Goal: Communication & Community: Answer question/provide support

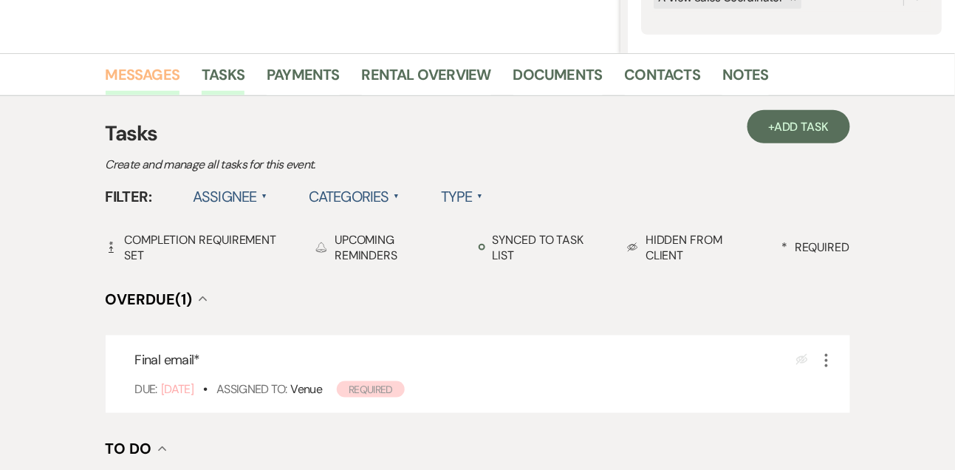
click at [156, 80] on link "Messages" at bounding box center [143, 79] width 75 height 33
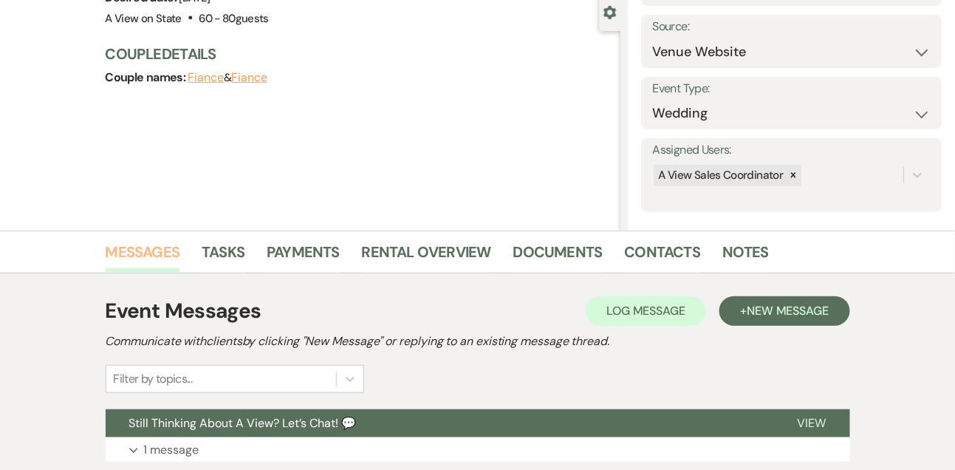
scroll to position [318, 0]
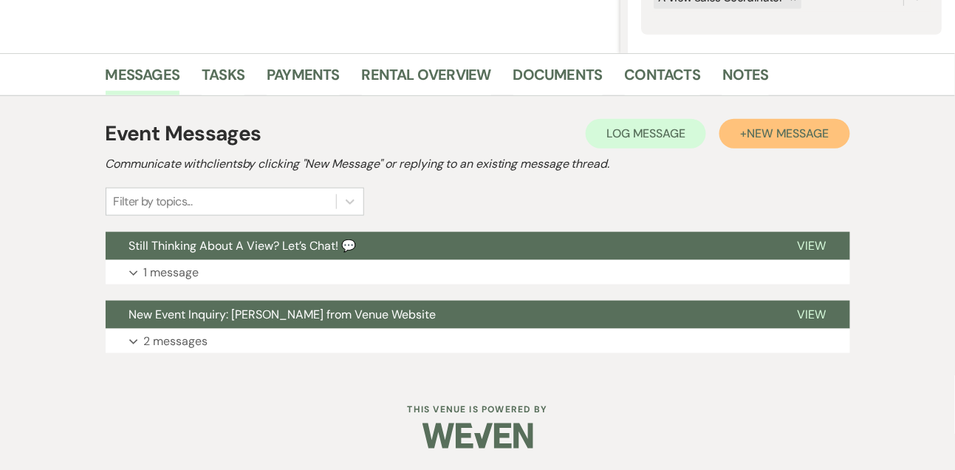
click at [765, 138] on span "New Message" at bounding box center [788, 134] width 82 height 16
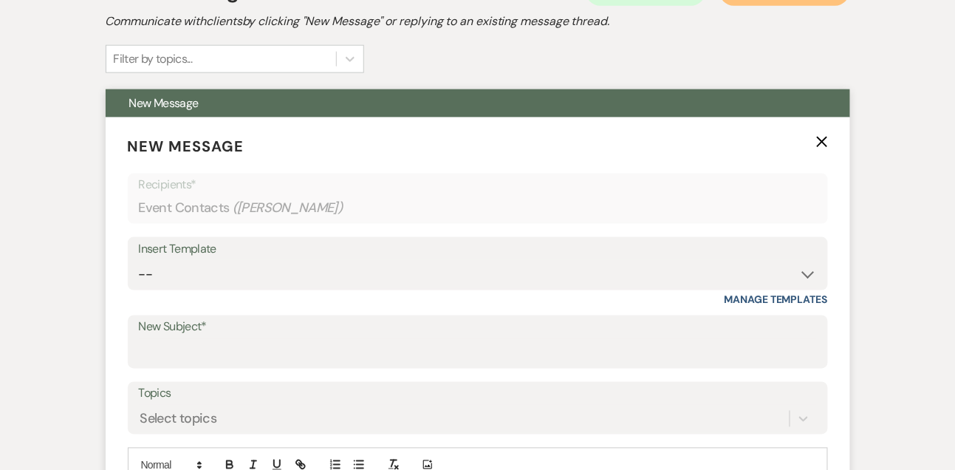
scroll to position [464, 0]
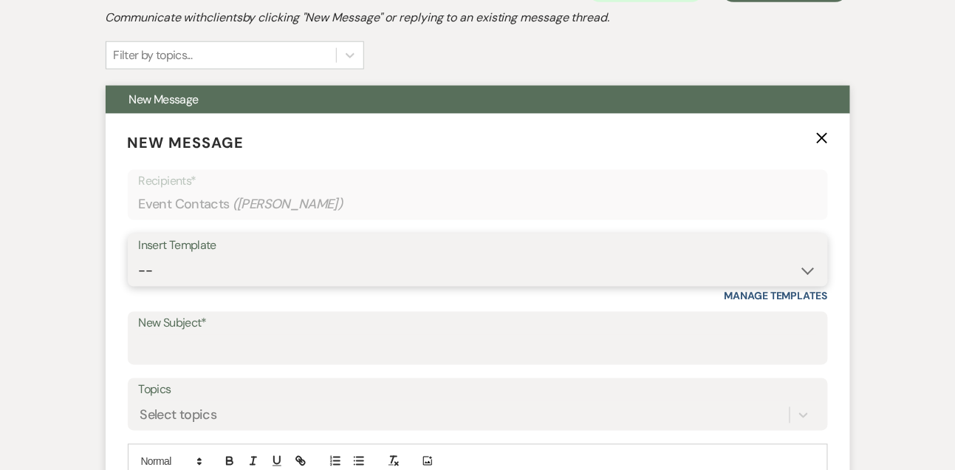
click at [213, 275] on select "-- Tour Confirmation Contract (Pre-Booked Leads) Out of office Inquiry Email Al…" at bounding box center [478, 270] width 678 height 29
select select "5667"
click at [139, 256] on select "-- Tour Confirmation Contract (Pre-Booked Leads) Out of office Inquiry Email Al…" at bounding box center [478, 270] width 678 height 29
type input "Let’s Revisit Your Wedding Vision at A View Venues 💍"
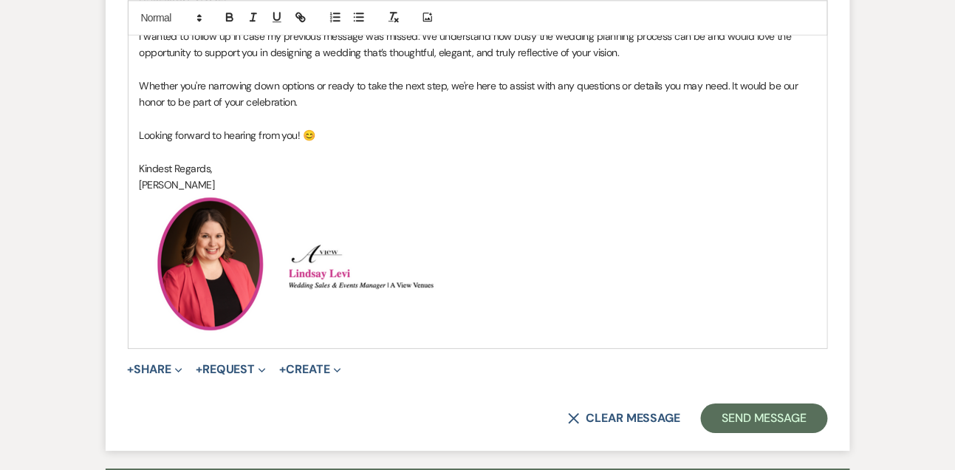
scroll to position [1194, 0]
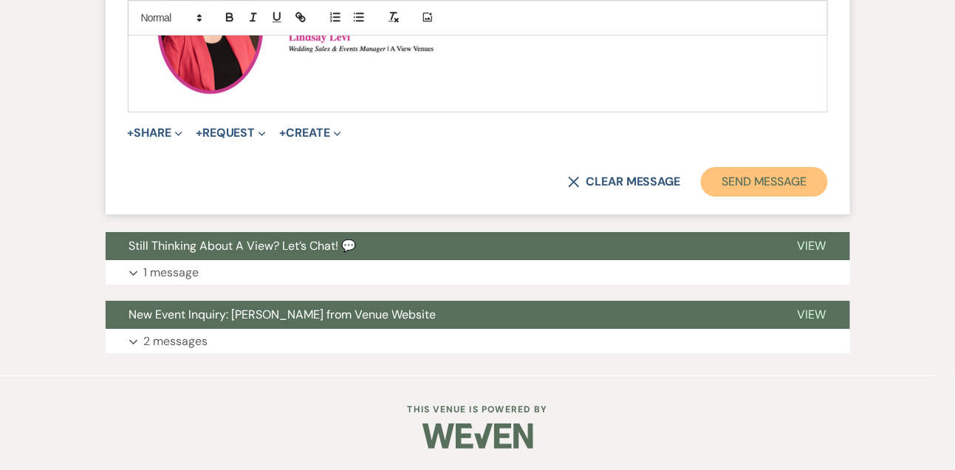
click at [776, 179] on button "Send Message" at bounding box center [764, 182] width 126 height 30
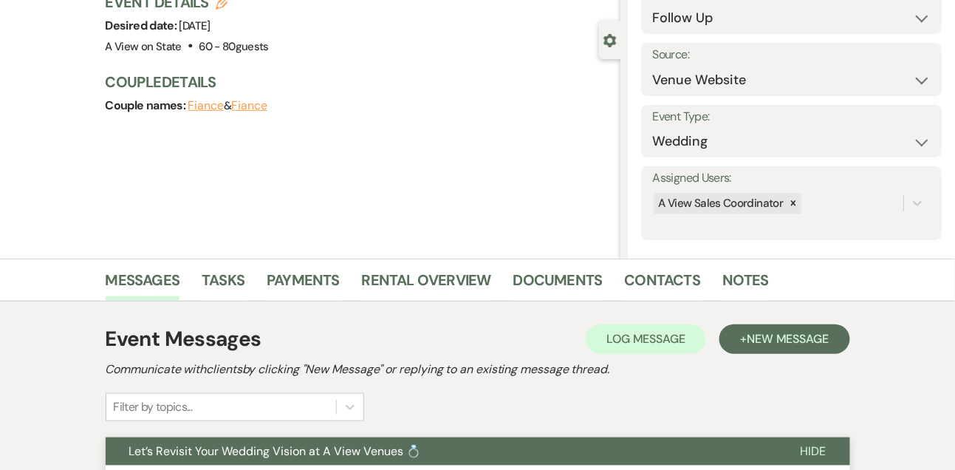
scroll to position [0, 0]
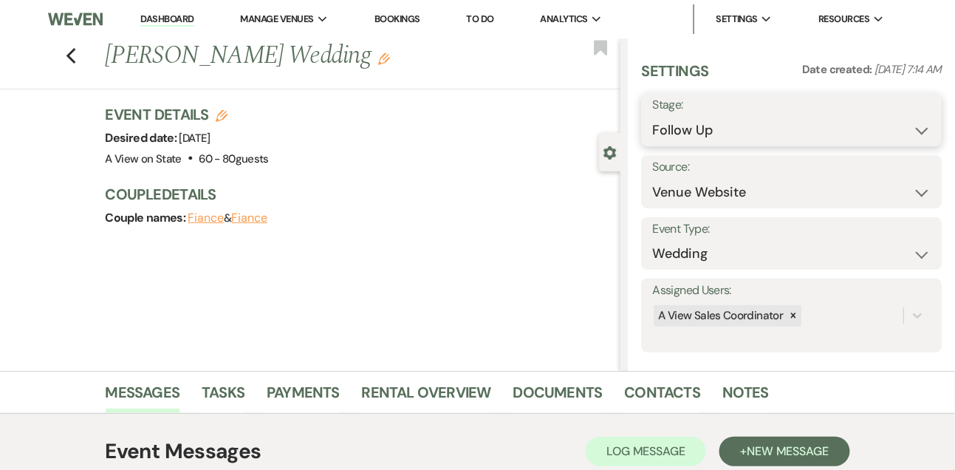
click at [657, 137] on select "Inquiry Follow Up Tour Requested Tour Confirmed Toured Proposal Sent Booked Lost" at bounding box center [791, 130] width 278 height 29
select select "8"
click at [652, 116] on select "Inquiry Follow Up Tour Requested Tour Confirmed Toured Proposal Sent Booked Lost" at bounding box center [791, 130] width 278 height 29
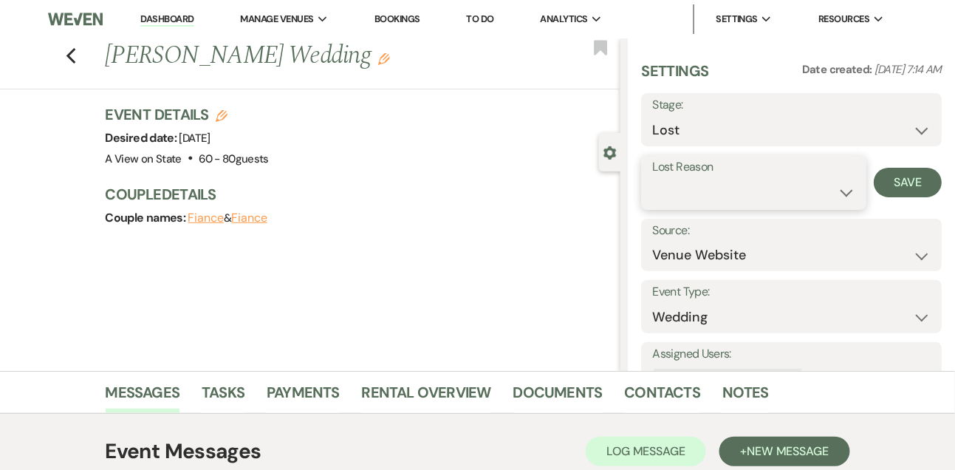
click at [685, 199] on select "Booked Elsewhere Budget Date Unavailable No Response Not a Good Match Capacity …" at bounding box center [753, 192] width 202 height 29
select select "5"
click at [652, 178] on select "Booked Elsewhere Budget Date Unavailable No Response Not a Good Match Capacity …" at bounding box center [753, 192] width 202 height 29
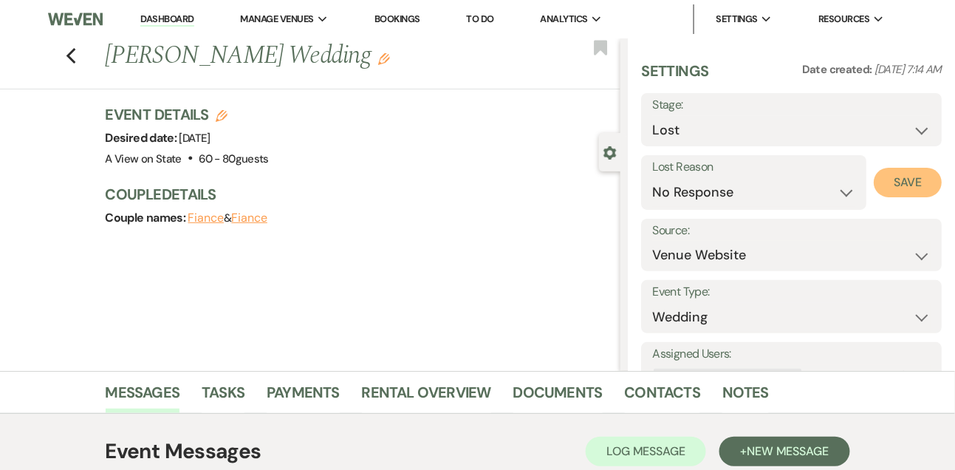
click at [926, 174] on button "Save" at bounding box center [908, 183] width 68 height 30
click at [225, 389] on link "Tasks" at bounding box center [223, 396] width 43 height 33
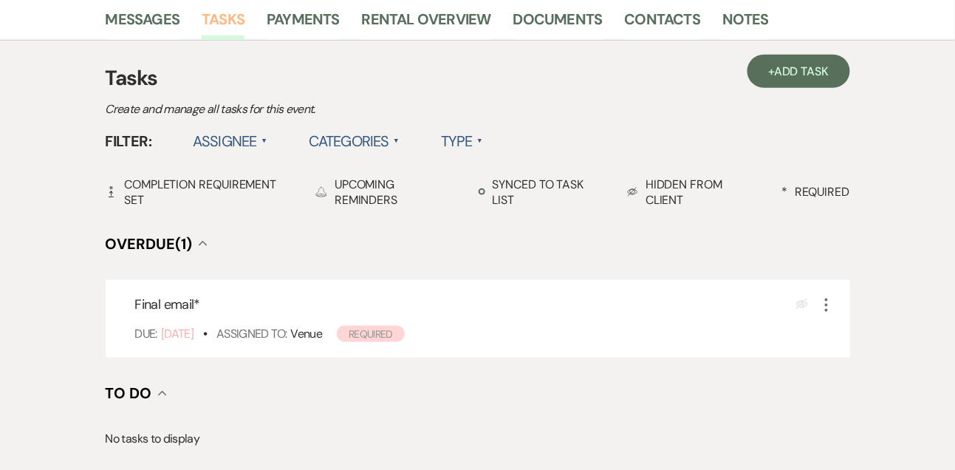
scroll to position [374, 0]
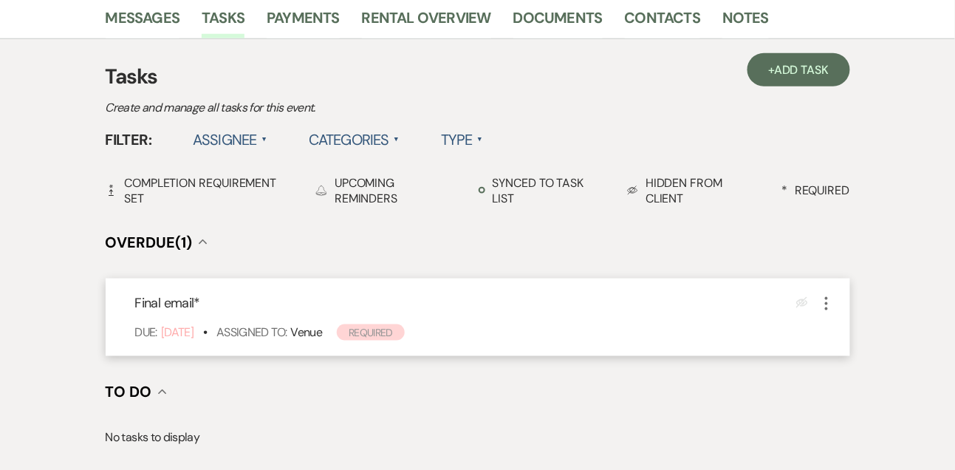
click at [829, 298] on icon "More" at bounding box center [827, 304] width 18 height 18
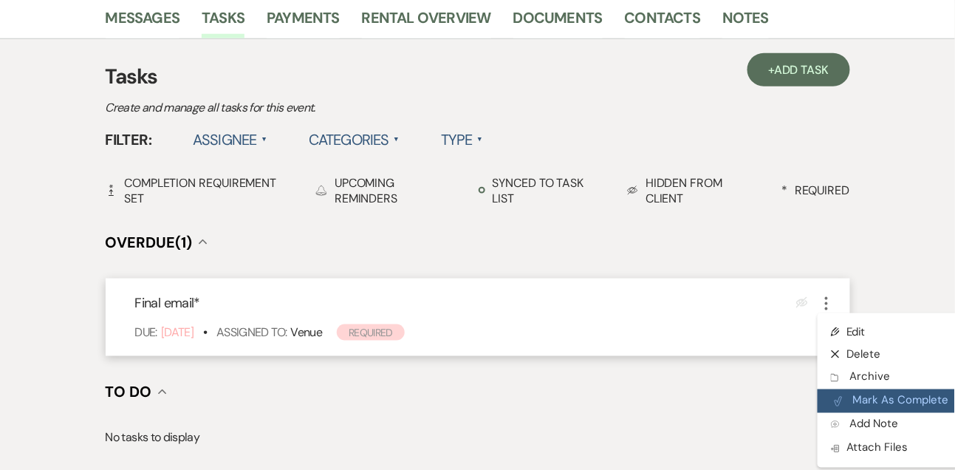
click at [845, 395] on button "Plan Portal Link Mark As Complete" at bounding box center [890, 401] width 145 height 24
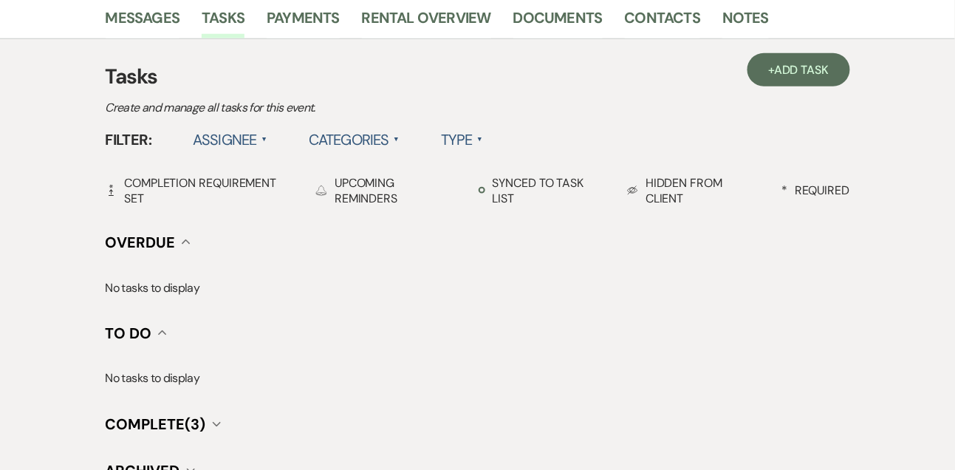
scroll to position [0, 0]
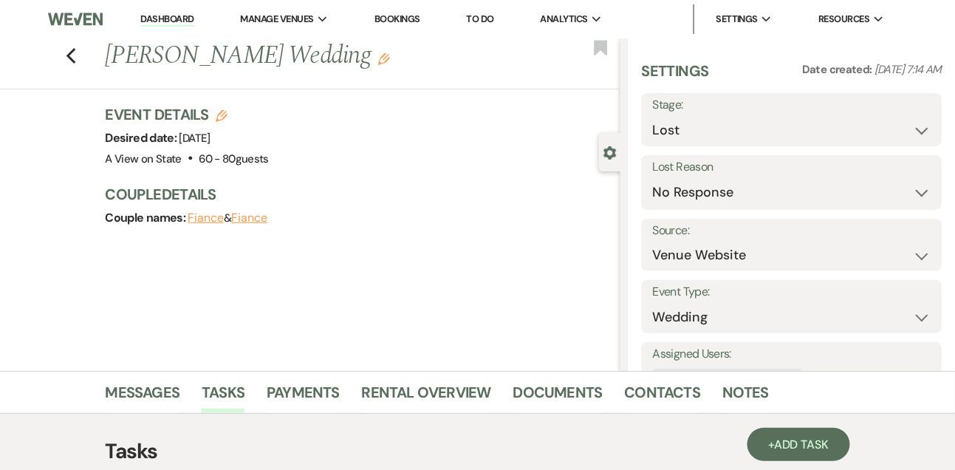
click at [168, 17] on link "Dashboard" at bounding box center [166, 20] width 53 height 14
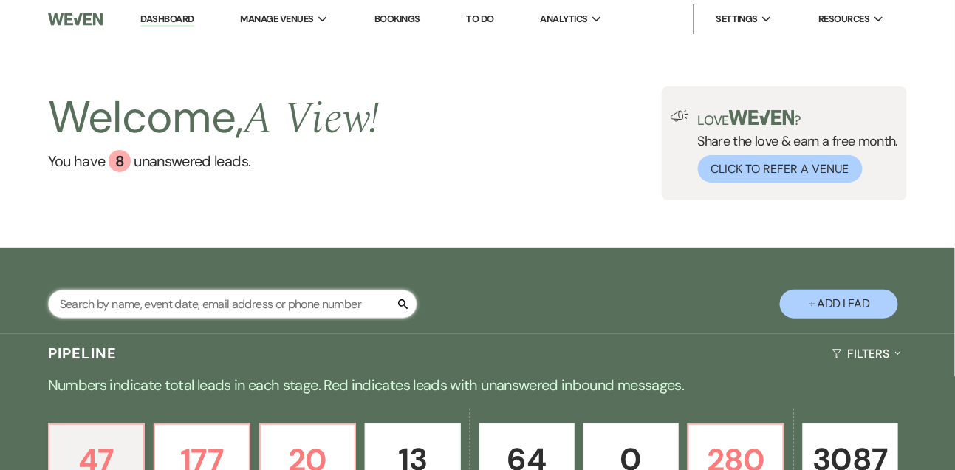
click at [160, 314] on input "text" at bounding box center [232, 304] width 369 height 29
type input "sophie wra"
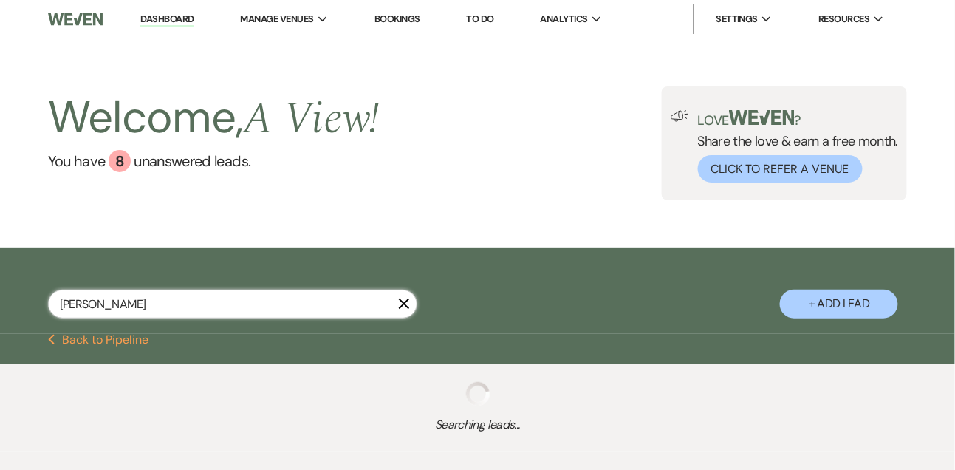
select select "5"
select select "8"
select select "4"
select select "8"
select select "5"
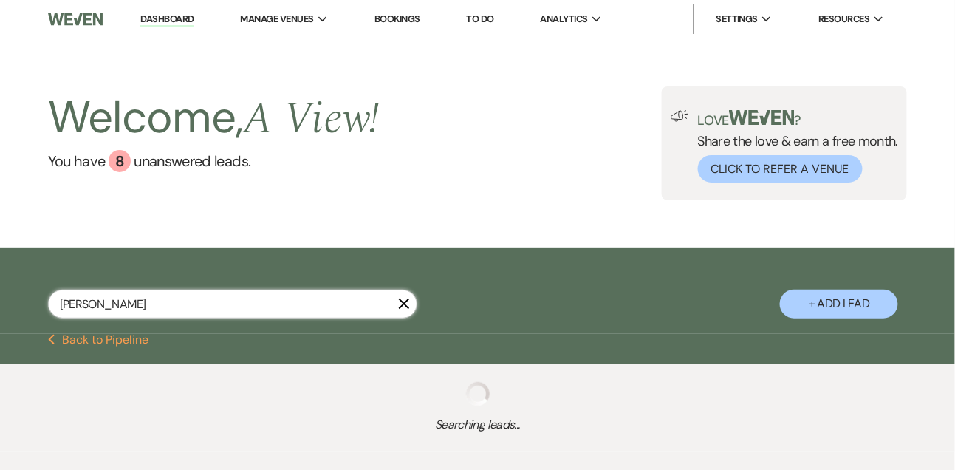
select select "8"
select select "5"
select select "8"
select select "4"
select select "8"
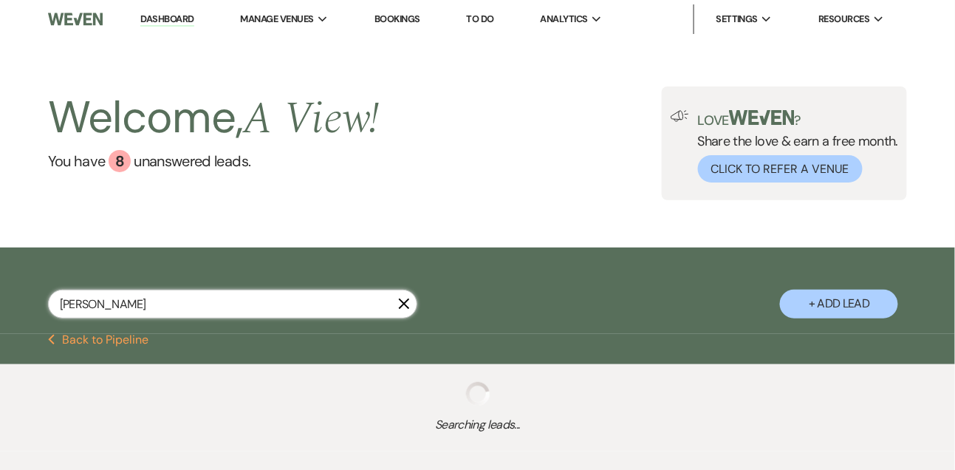
select select "8"
select select "4"
select select "8"
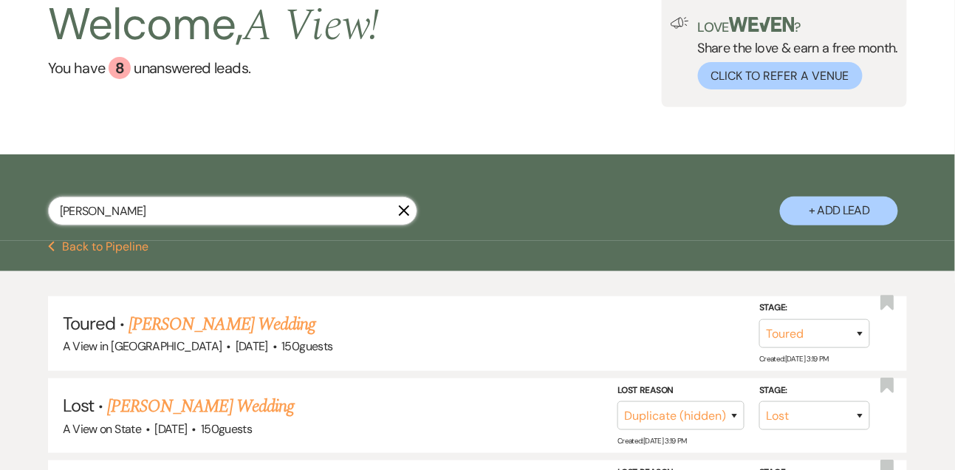
scroll to position [117, 0]
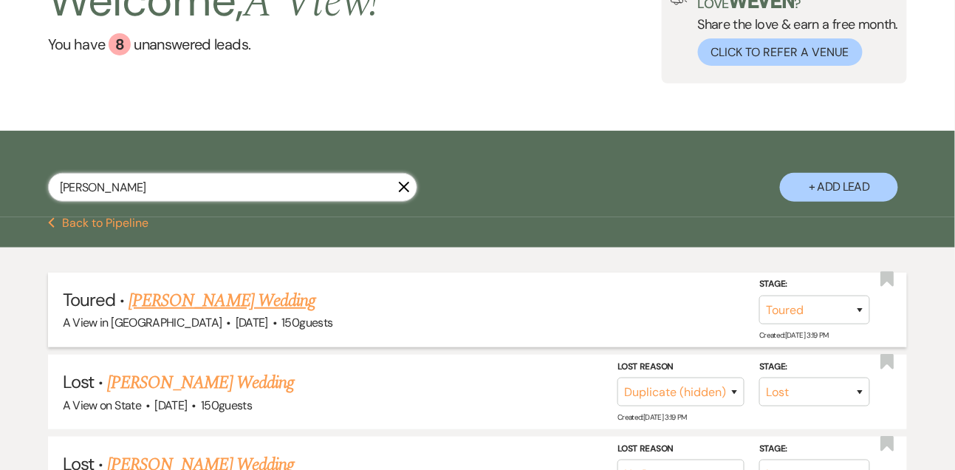
type input "sophie wra"
click at [177, 314] on link "Sophie Wratchford's Wedding" at bounding box center [222, 300] width 187 height 27
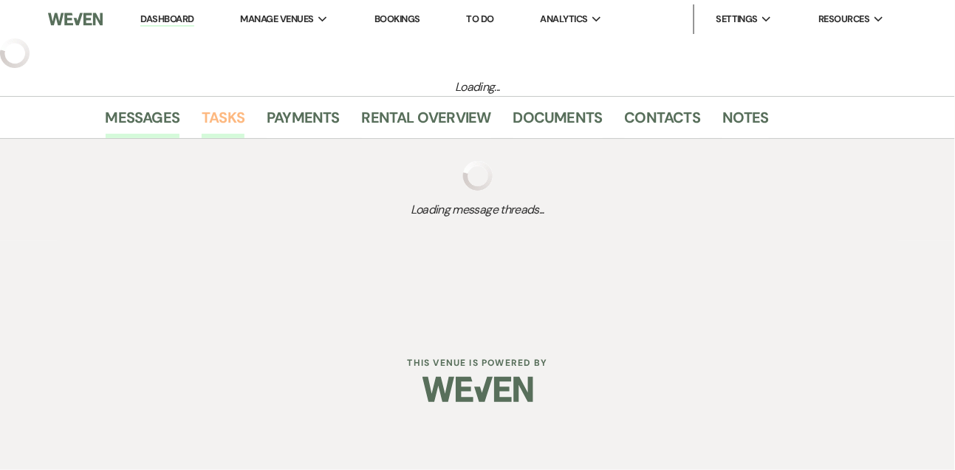
select select "5"
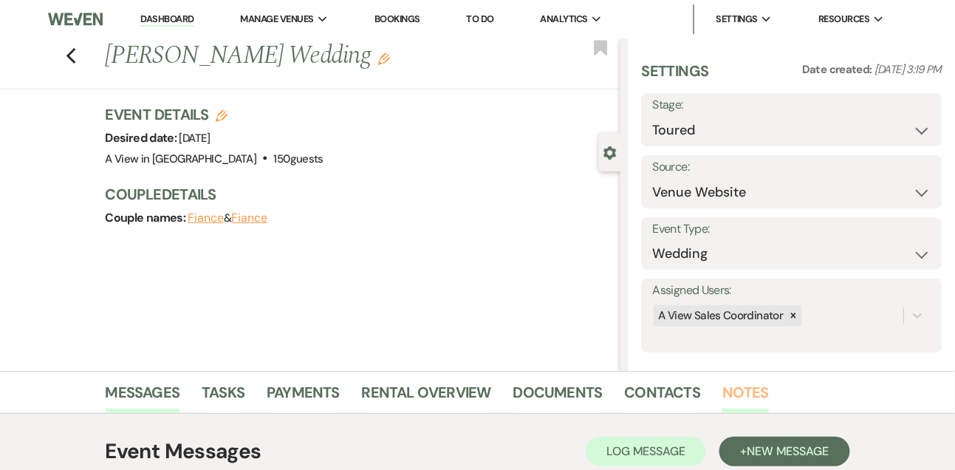
click at [737, 383] on link "Notes" at bounding box center [745, 396] width 47 height 33
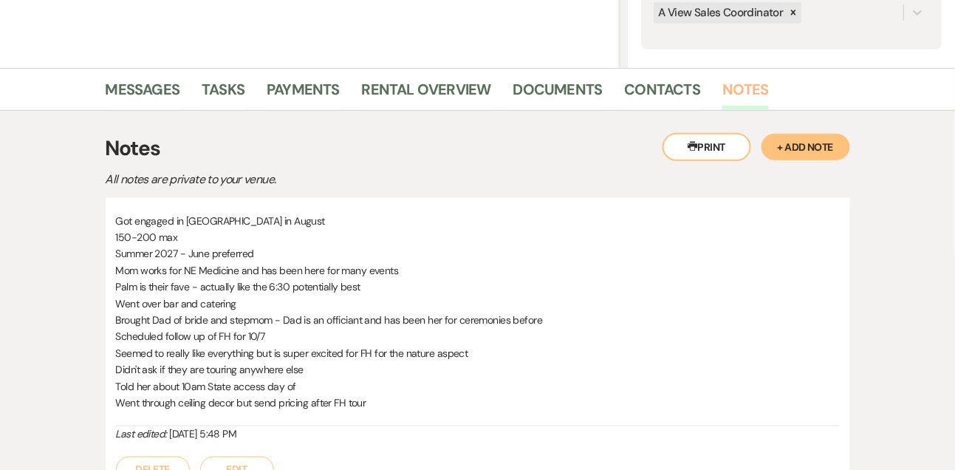
scroll to position [304, 0]
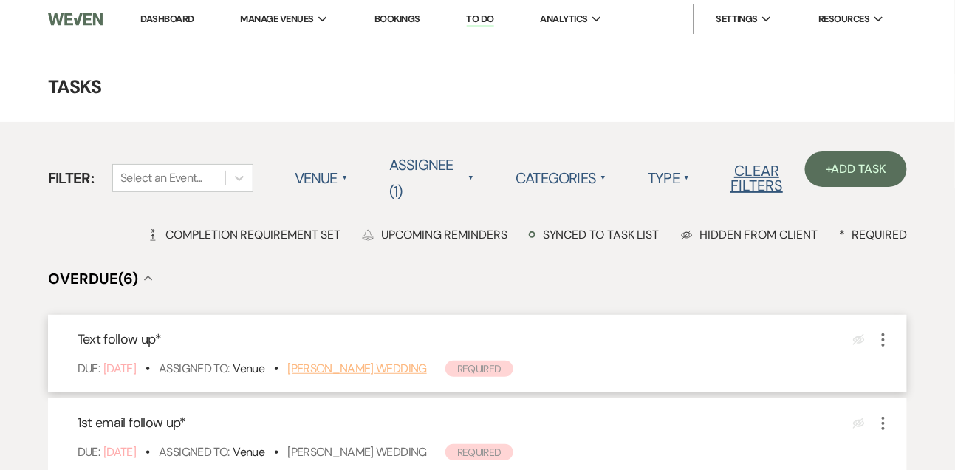
click at [421, 362] on link "Sarah Bighia's Wedding" at bounding box center [357, 368] width 140 height 16
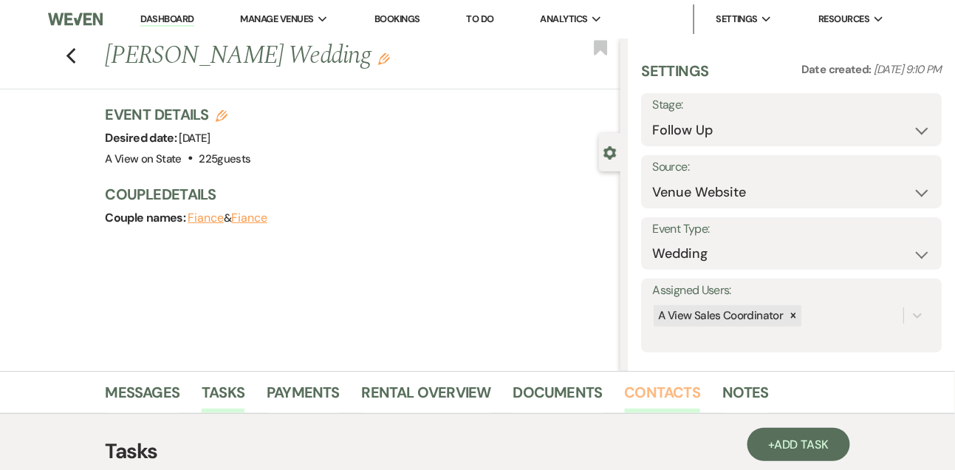
click at [680, 383] on link "Contacts" at bounding box center [663, 396] width 76 height 33
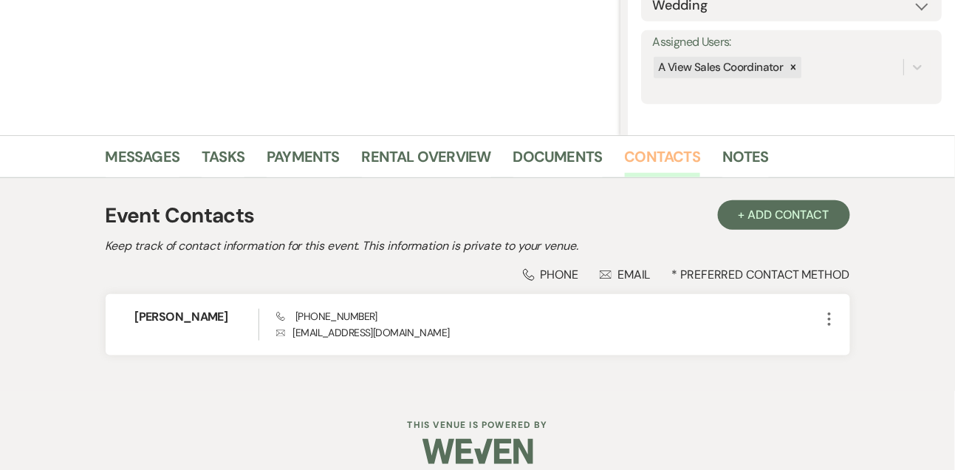
scroll to position [251, 0]
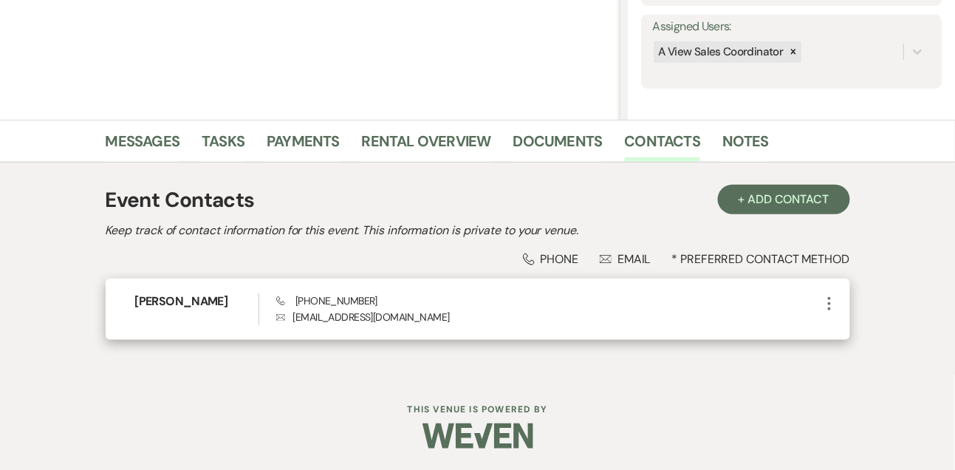
click at [329, 301] on span "Phone (402) 599-3982" at bounding box center [326, 300] width 101 height 13
copy span "(402) 599-3982"
click at [174, 300] on h6 "Sarah Bighia" at bounding box center [196, 301] width 123 height 16
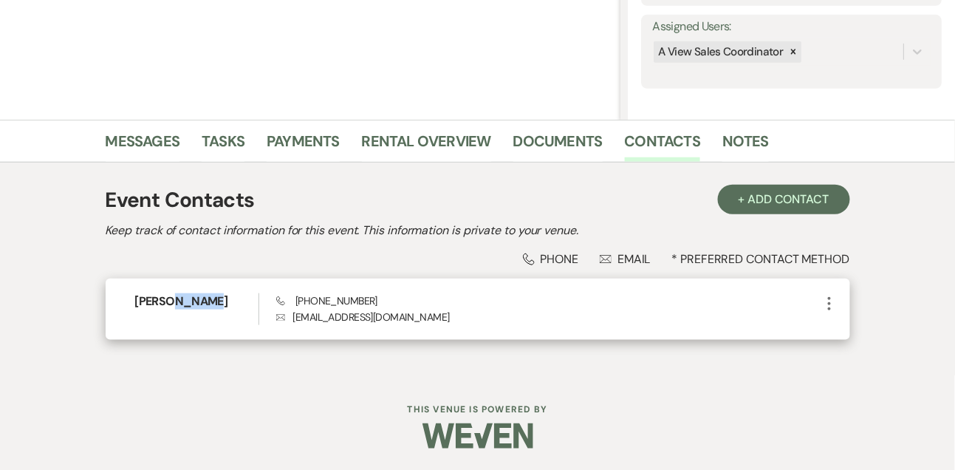
click at [174, 300] on h6 "Sarah Bighia" at bounding box center [196, 301] width 123 height 16
copy h6 "Sarah Bighia"
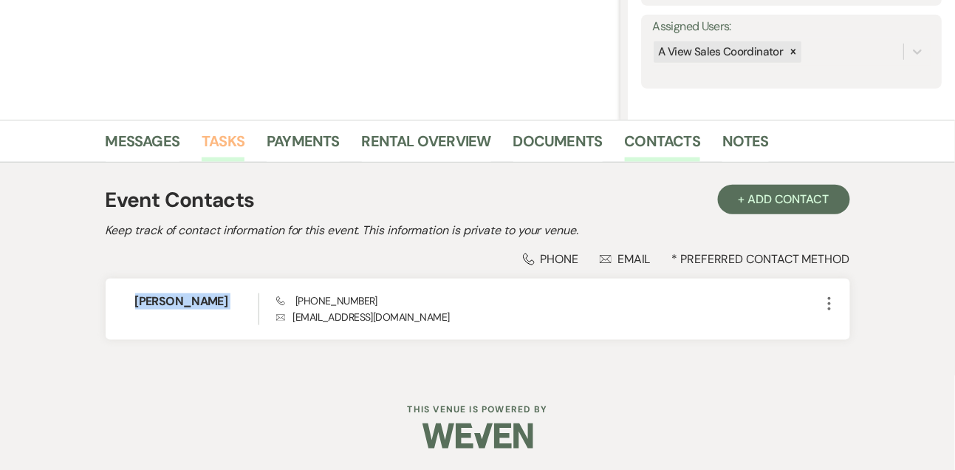
click at [220, 139] on link "Tasks" at bounding box center [223, 145] width 43 height 33
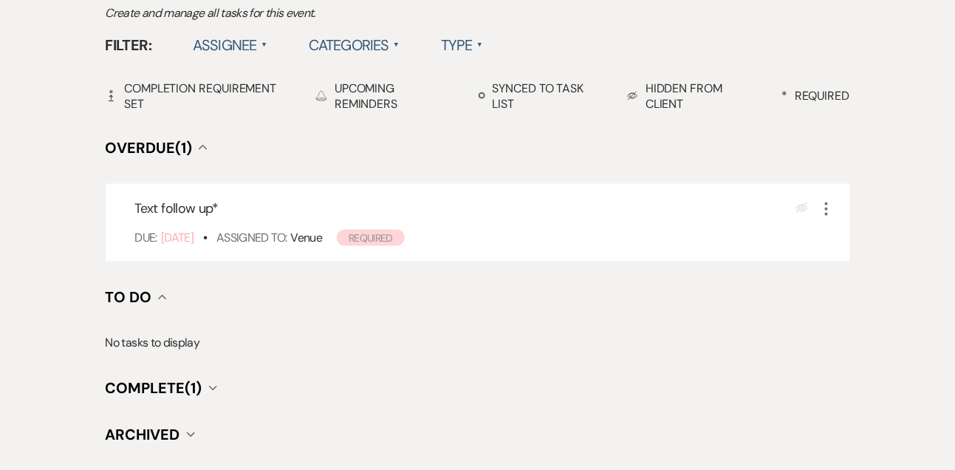
scroll to position [580, 0]
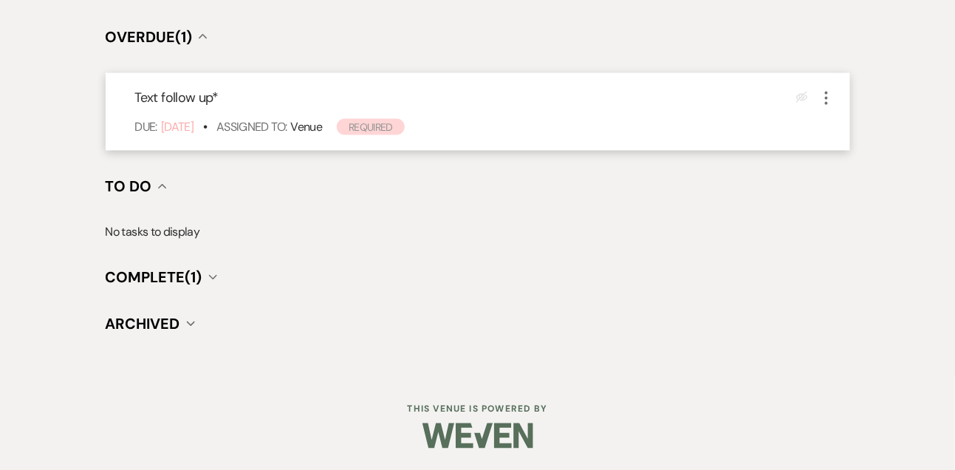
click at [827, 96] on icon "More" at bounding box center [827, 98] width 18 height 18
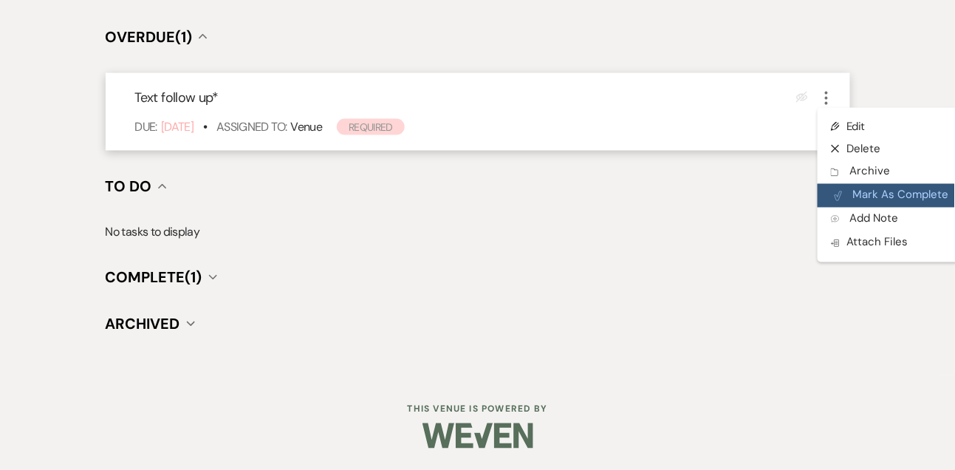
click at [846, 196] on button "Plan Portal Link Mark As Complete" at bounding box center [890, 196] width 145 height 24
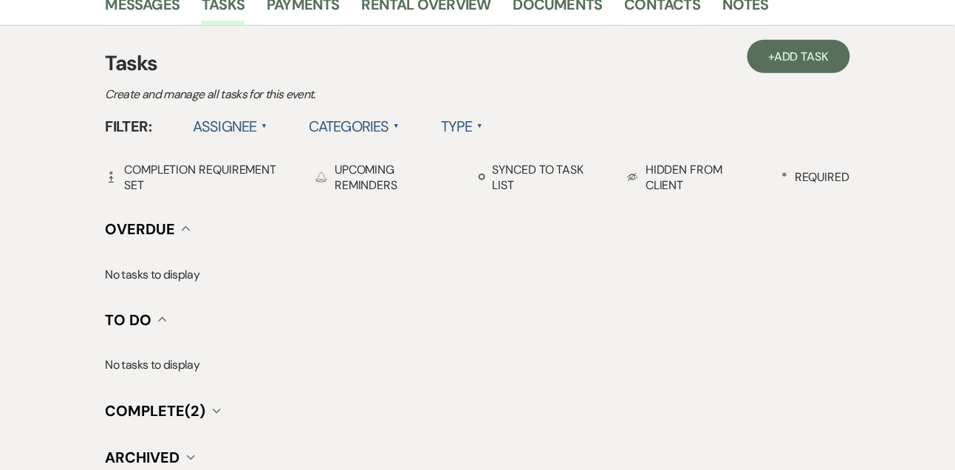
scroll to position [309, 0]
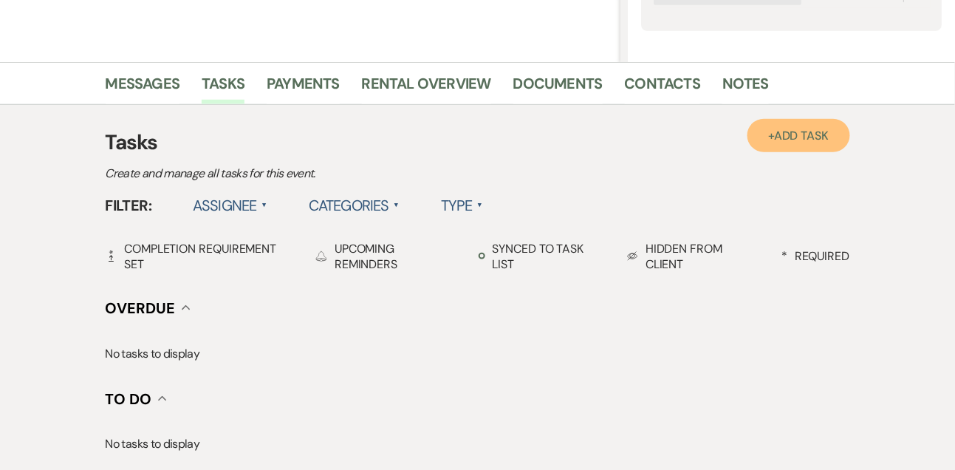
click at [811, 146] on link "+ Add Task" at bounding box center [799, 135] width 102 height 33
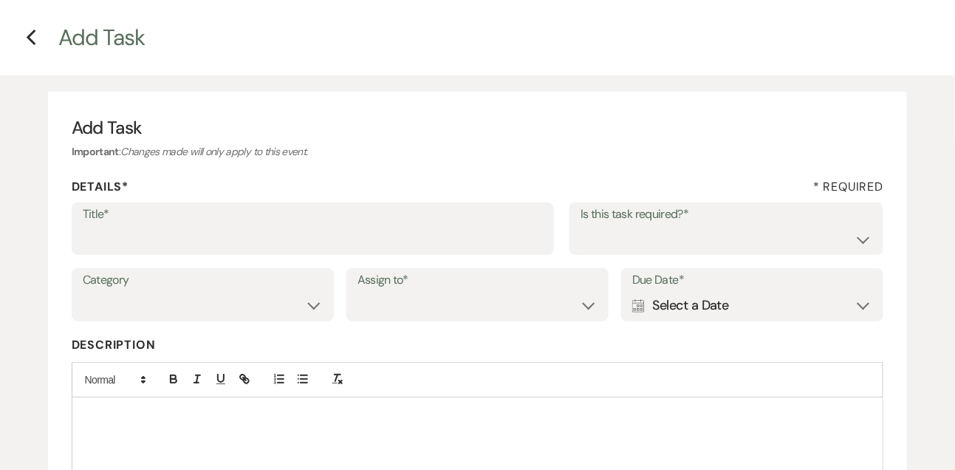
scroll to position [15, 0]
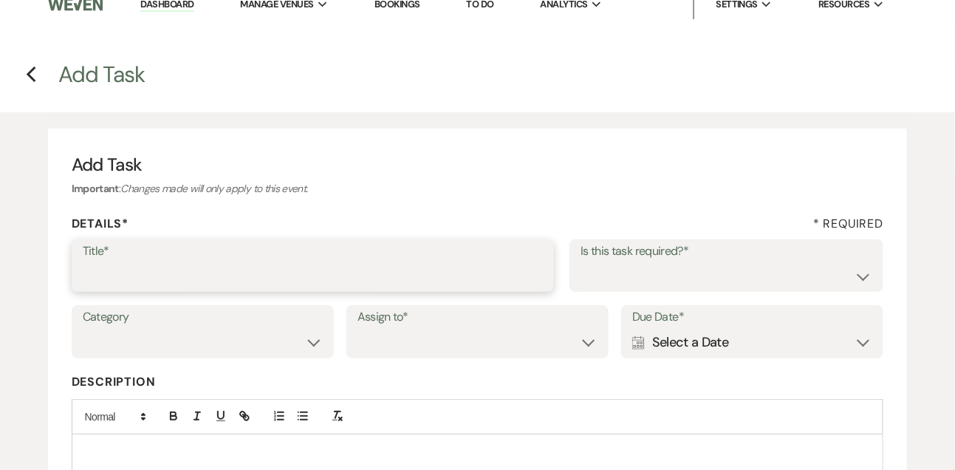
click at [475, 271] on input "Title*" at bounding box center [313, 275] width 461 height 29
type input "Final email"
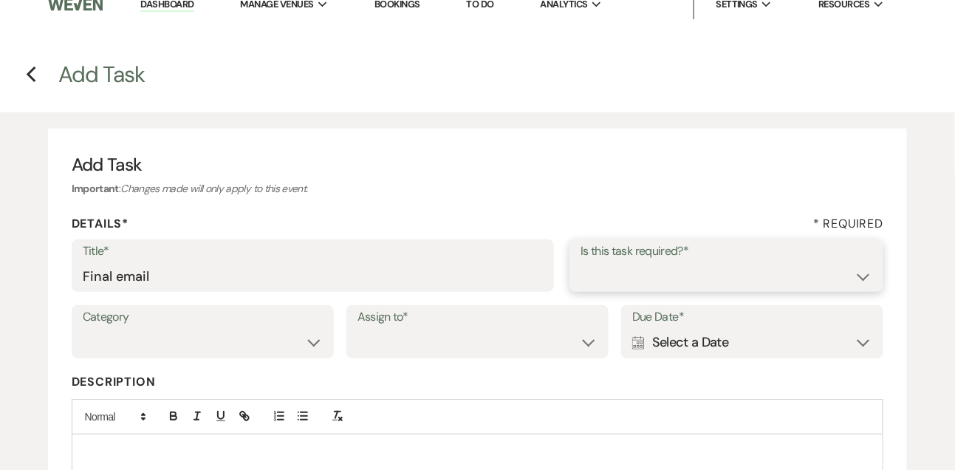
click at [651, 285] on select "Yes No" at bounding box center [727, 275] width 292 height 29
select select "true"
click at [581, 261] on select "Yes No" at bounding box center [727, 275] width 292 height 29
click at [281, 346] on select "Venue Vendors Guests Details Finalize & Share" at bounding box center [203, 342] width 240 height 29
select select "31"
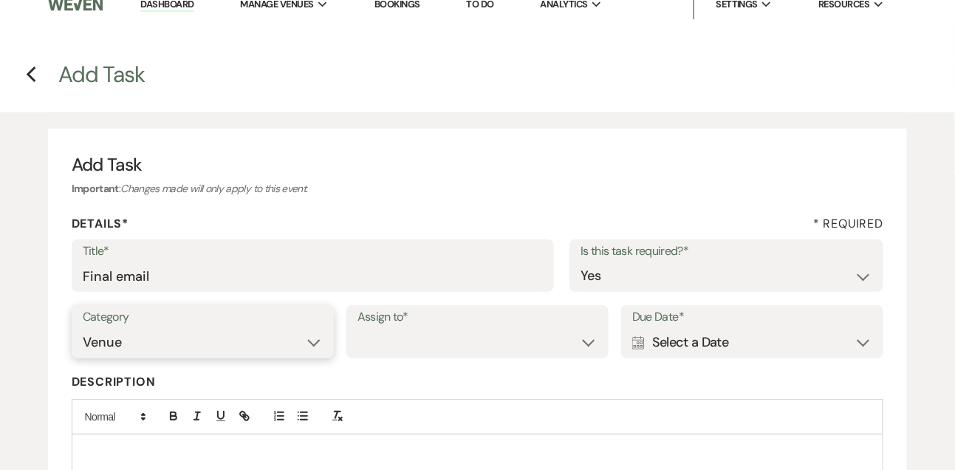
click at [83, 328] on select "Venue Vendors Guests Details Finalize & Share" at bounding box center [203, 342] width 240 height 29
click at [419, 332] on select "Venue Client" at bounding box center [478, 342] width 240 height 29
select select "venueHost"
click at [358, 328] on select "Venue Client" at bounding box center [478, 342] width 240 height 29
click at [665, 346] on div "Calendar Select a Date Expand" at bounding box center [752, 342] width 240 height 29
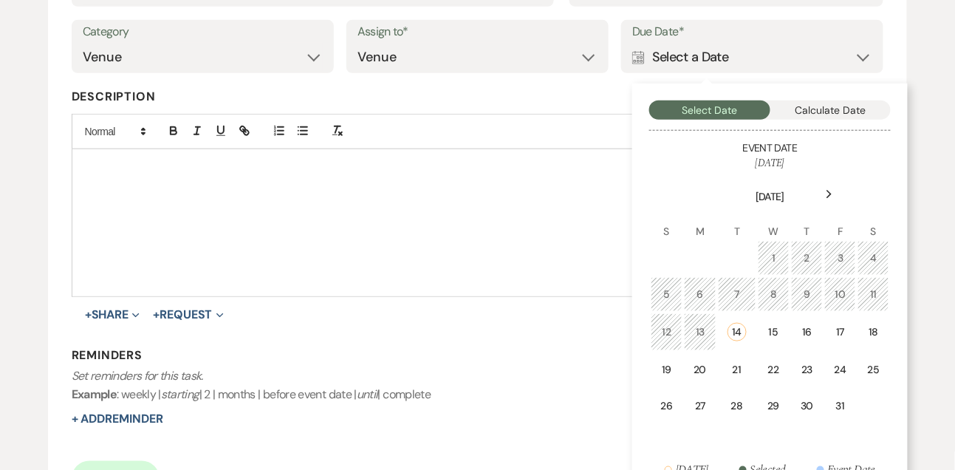
scroll to position [461, 0]
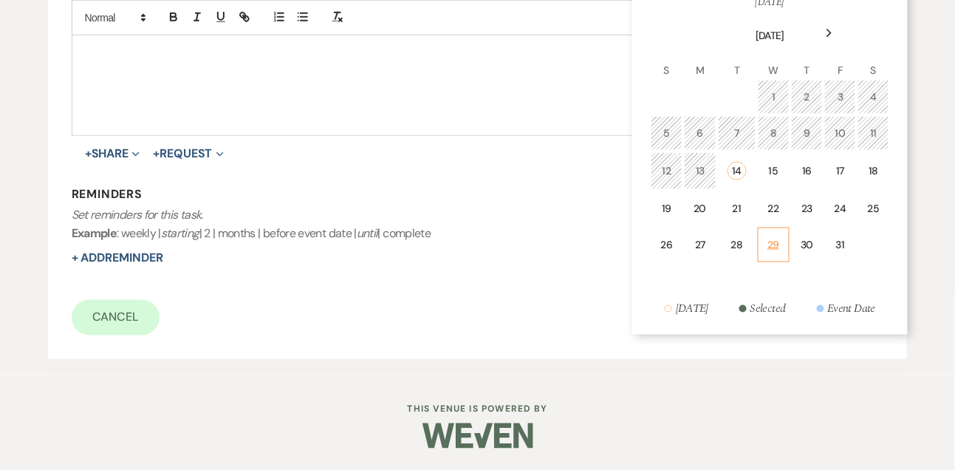
click at [759, 254] on td "29" at bounding box center [774, 245] width 32 height 35
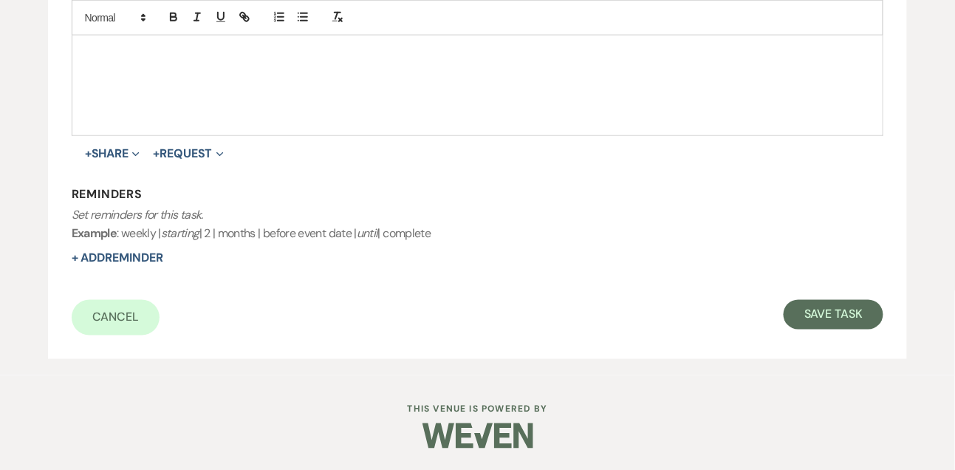
click at [810, 332] on div "Cancel Save Task" at bounding box center [478, 317] width 813 height 35
click at [810, 323] on button "Save Task" at bounding box center [834, 315] width 100 height 30
select select "9"
select select "5"
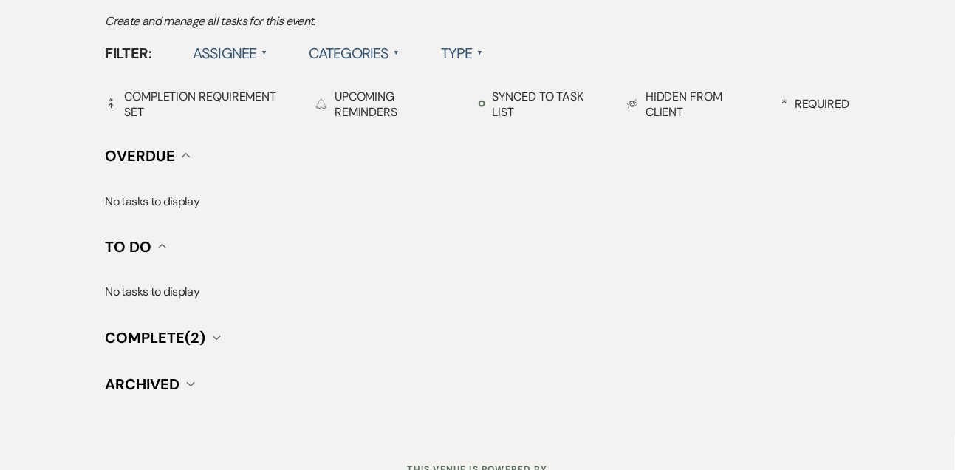
scroll to position [309, 0]
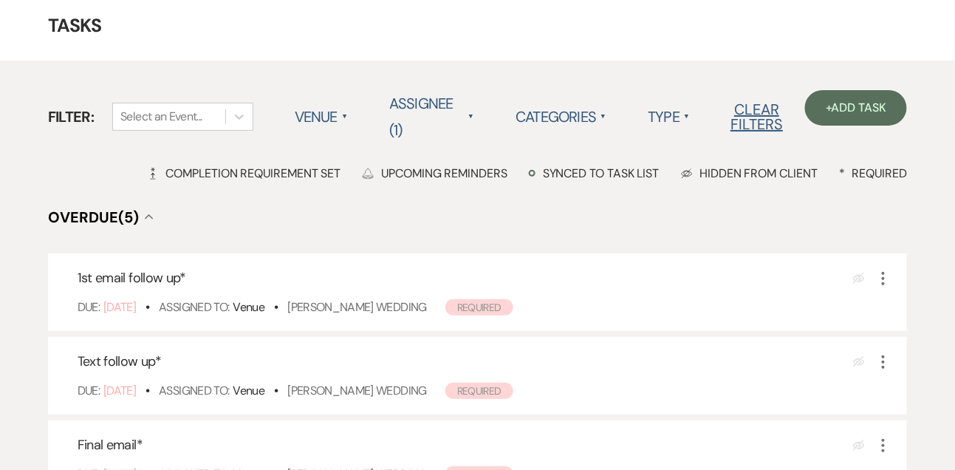
scroll to position [66, 0]
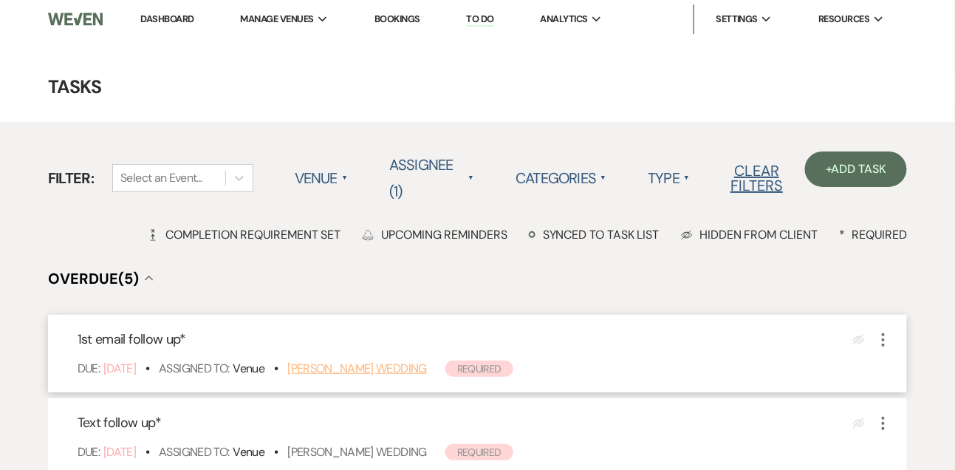
click at [354, 369] on link "Brenna Frahm's Wedding" at bounding box center [357, 368] width 140 height 16
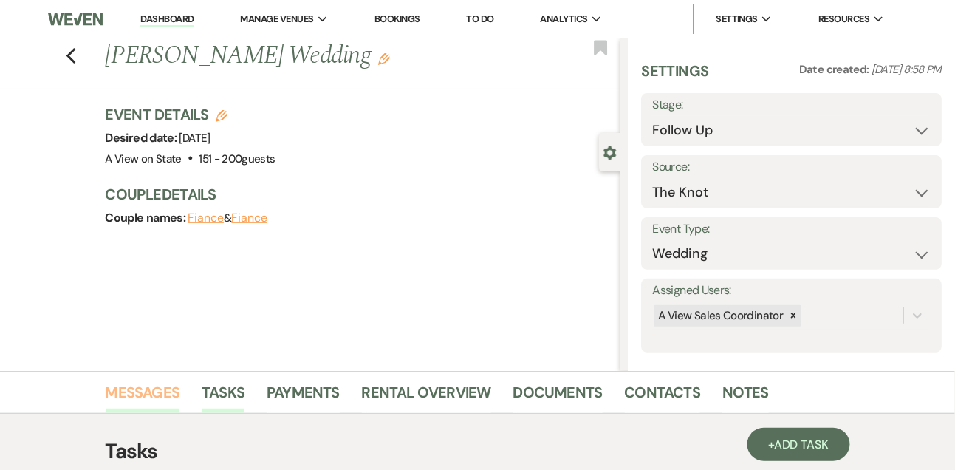
click at [164, 394] on link "Messages" at bounding box center [143, 396] width 75 height 33
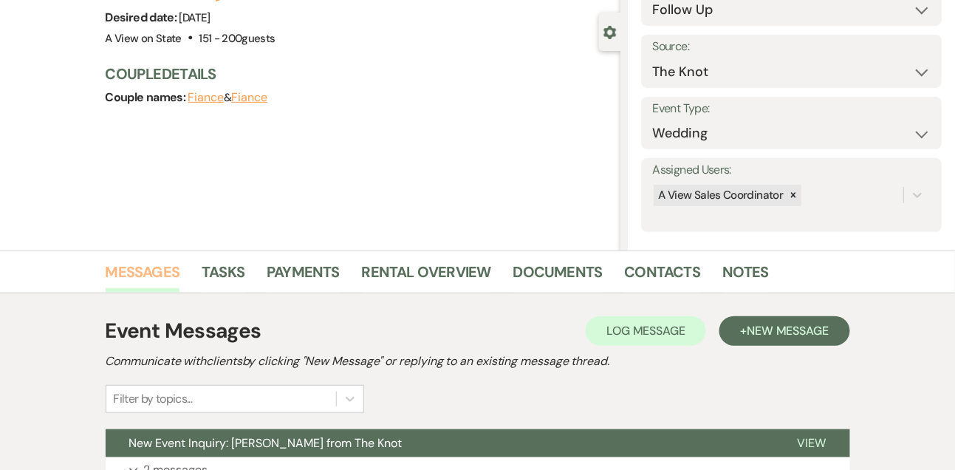
scroll to position [249, 0]
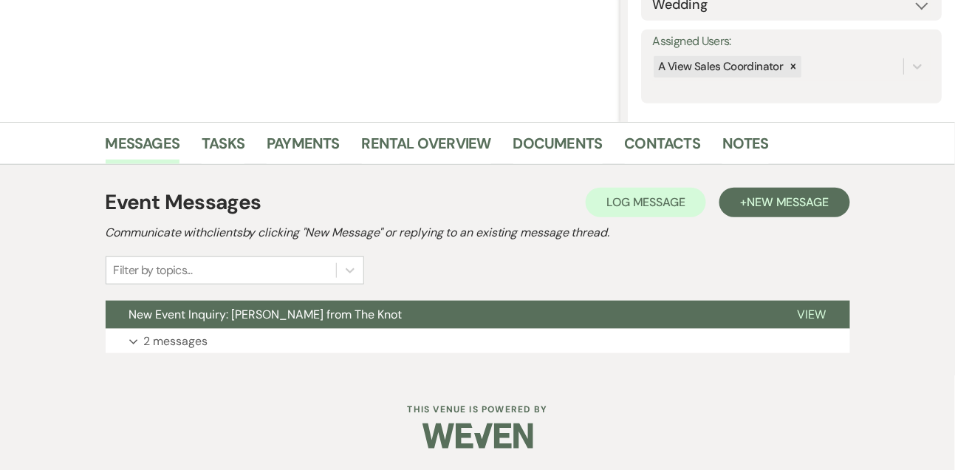
click at [167, 353] on div "Event Messages Log Log Message + New Message Communicate with clients by clicki…" at bounding box center [478, 269] width 745 height 181
click at [163, 340] on p "2 messages" at bounding box center [176, 341] width 64 height 19
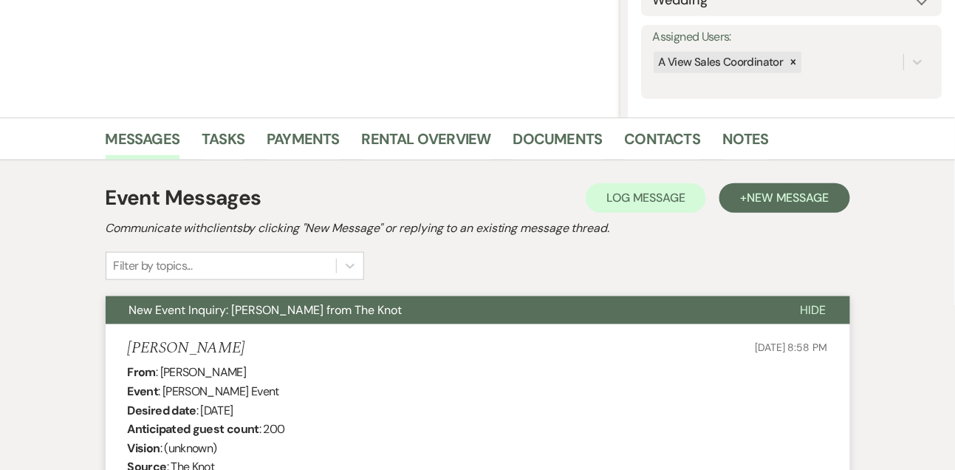
scroll to position [237, 0]
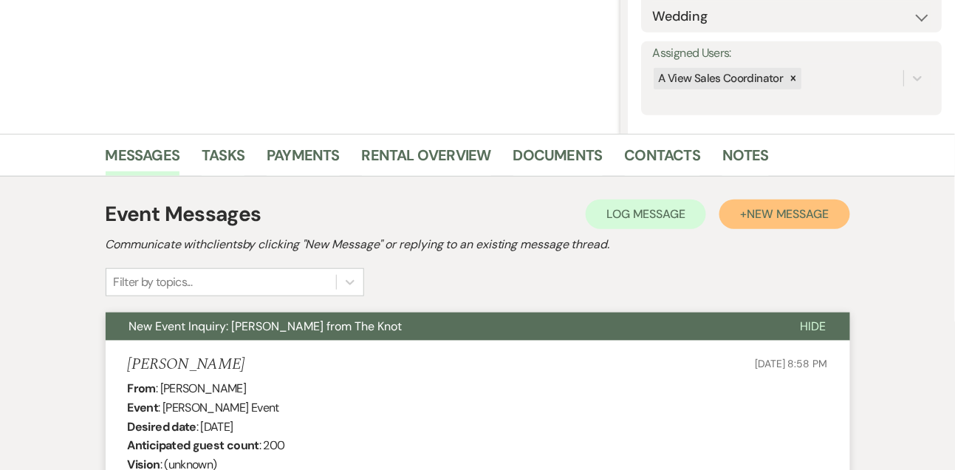
click at [803, 210] on span "New Message" at bounding box center [788, 214] width 82 height 16
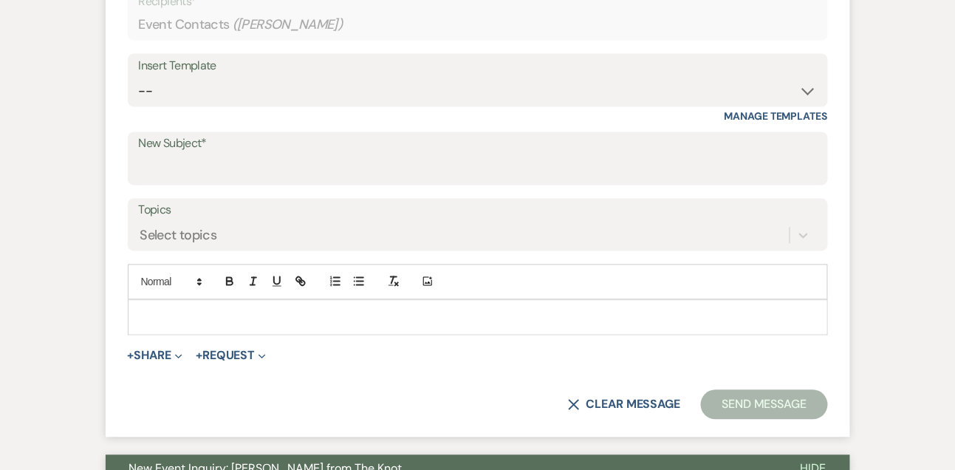
scroll to position [615, 0]
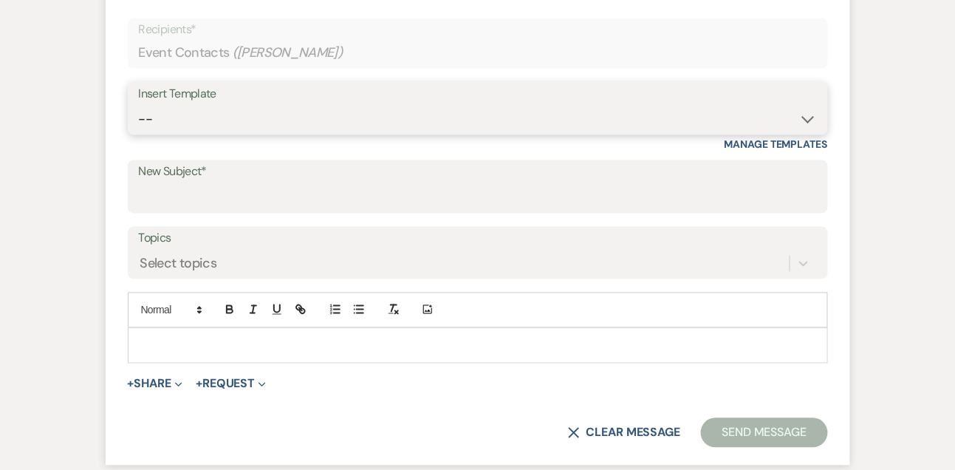
click at [201, 131] on select "-- Tour Confirmation Contract (Pre-Booked Leads) Out of office Inquiry Email Al…" at bounding box center [478, 119] width 678 height 29
select select "5552"
click at [139, 105] on select "-- Tour Confirmation Contract (Pre-Booked Leads) Out of office Inquiry Email Al…" at bounding box center [478, 119] width 678 height 29
type input "Still Thinking About A View? Let’s Chat! 💬"
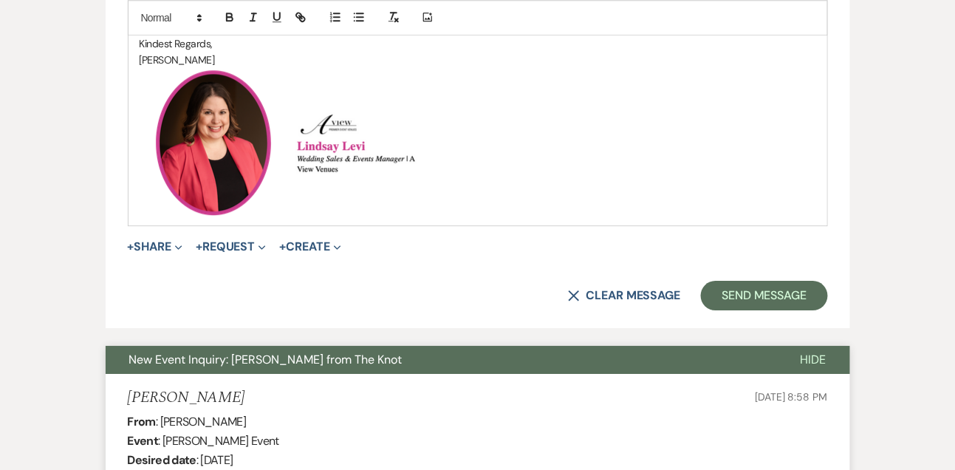
scroll to position [1104, 0]
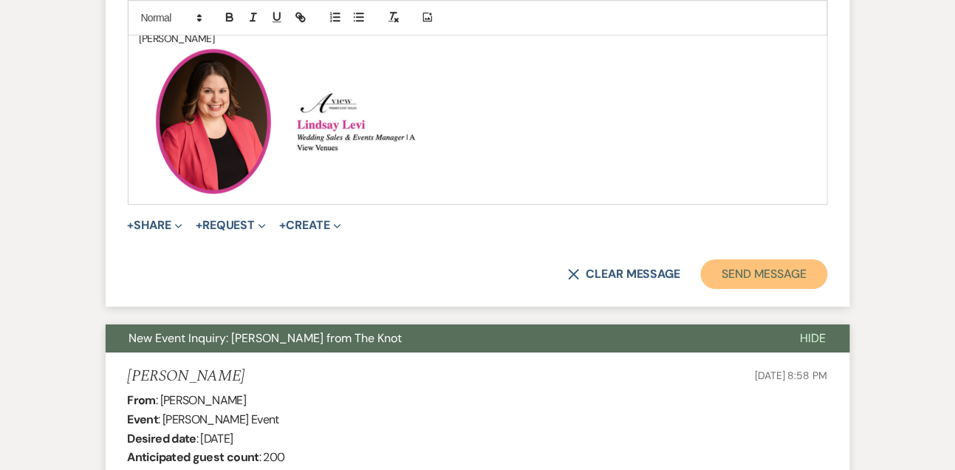
click at [744, 264] on button "Send Message" at bounding box center [764, 274] width 126 height 30
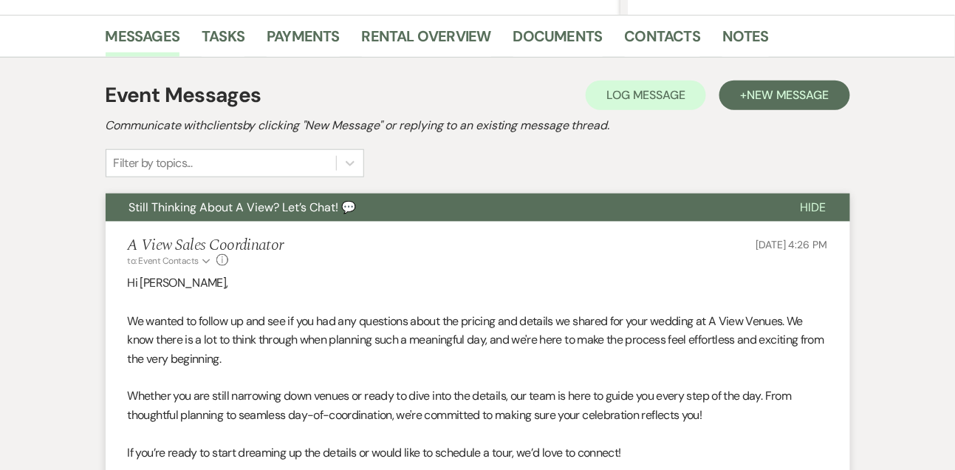
scroll to position [341, 0]
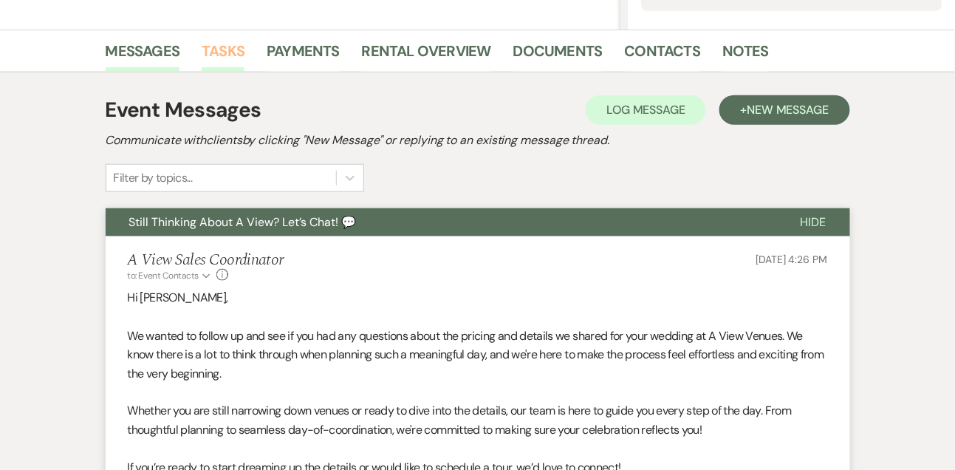
click at [239, 42] on link "Tasks" at bounding box center [223, 55] width 43 height 33
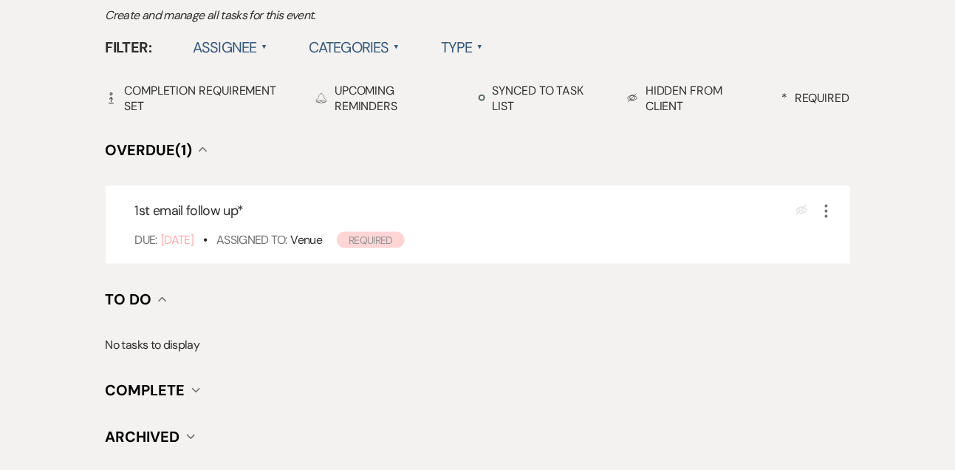
scroll to position [580, 0]
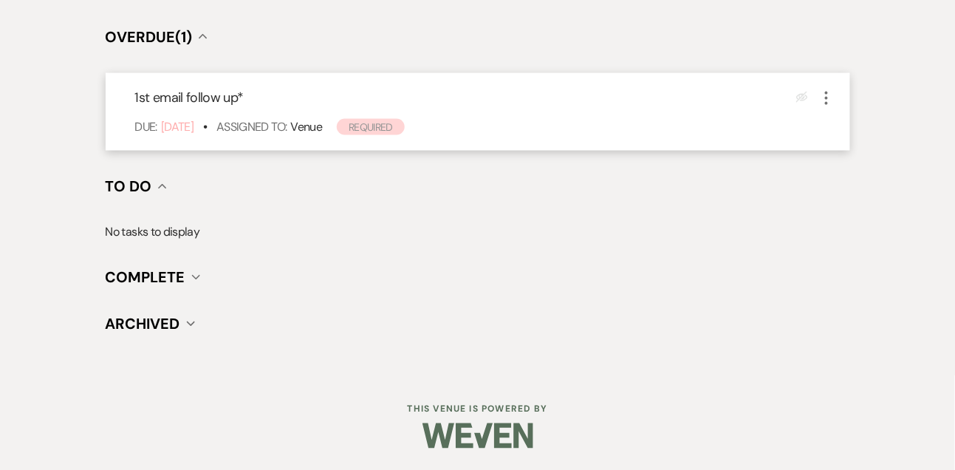
click at [820, 91] on icon "More" at bounding box center [827, 98] width 18 height 18
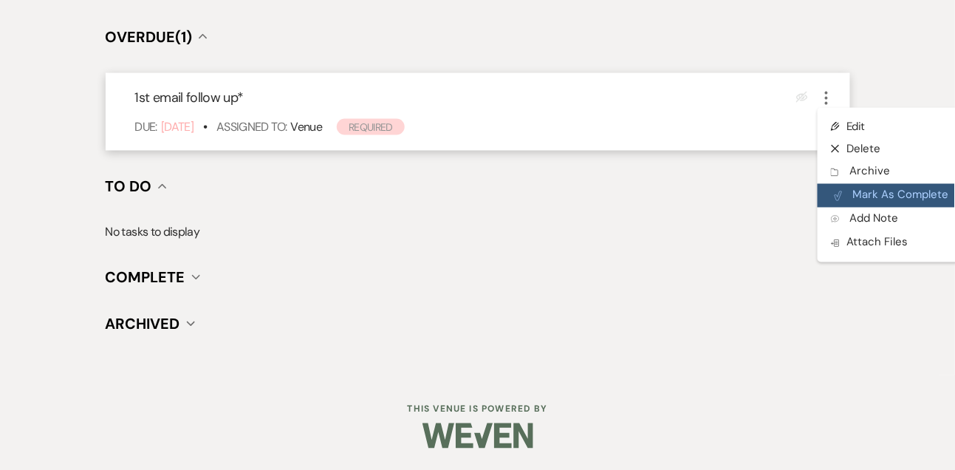
click at [856, 191] on button "Plan Portal Link Mark As Complete" at bounding box center [890, 196] width 145 height 24
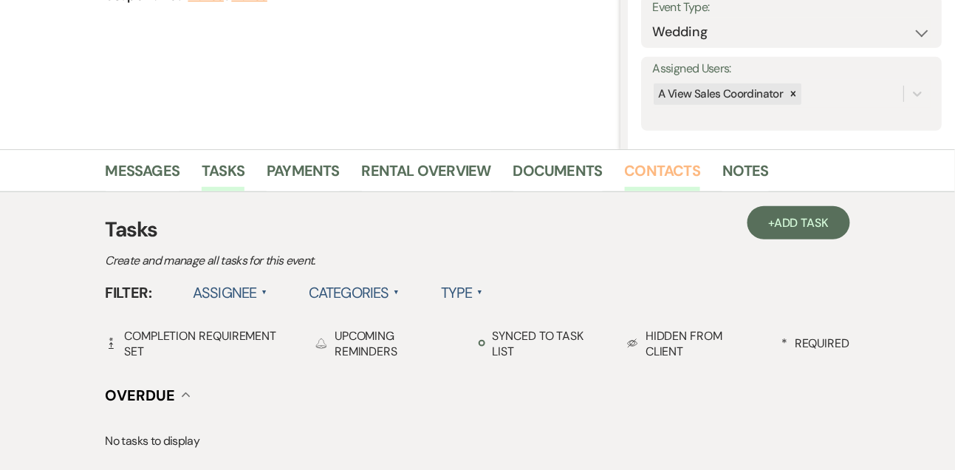
click at [663, 185] on link "Contacts" at bounding box center [663, 175] width 76 height 33
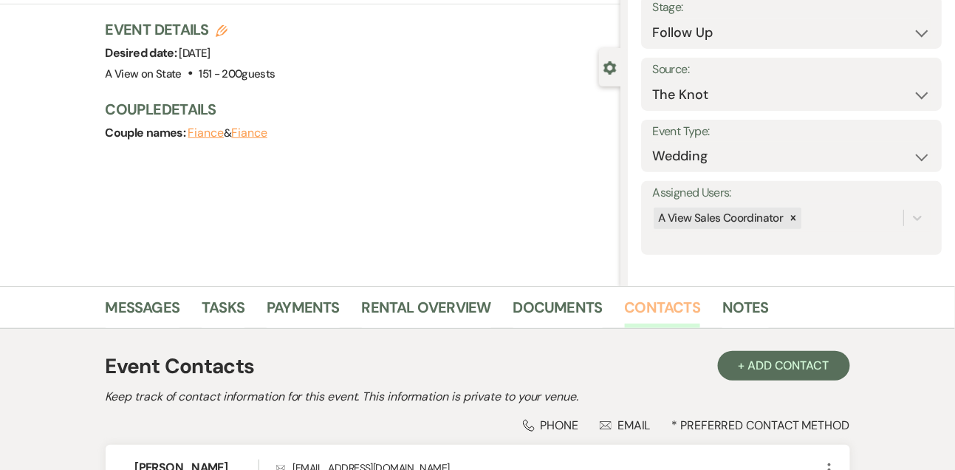
scroll to position [251, 0]
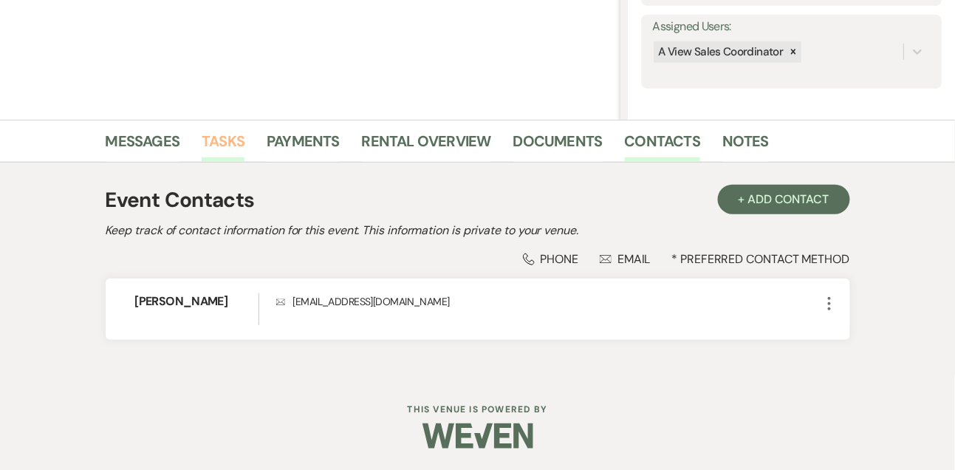
click at [228, 139] on link "Tasks" at bounding box center [223, 145] width 43 height 33
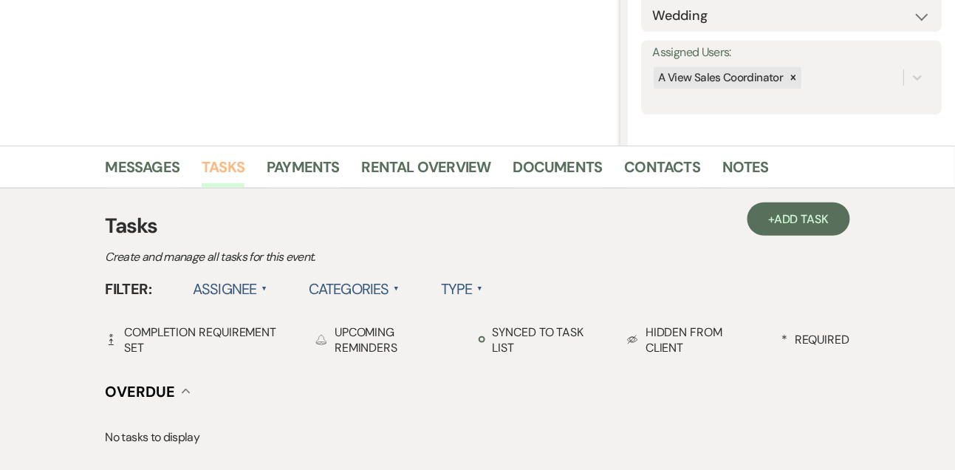
scroll to position [222, 0]
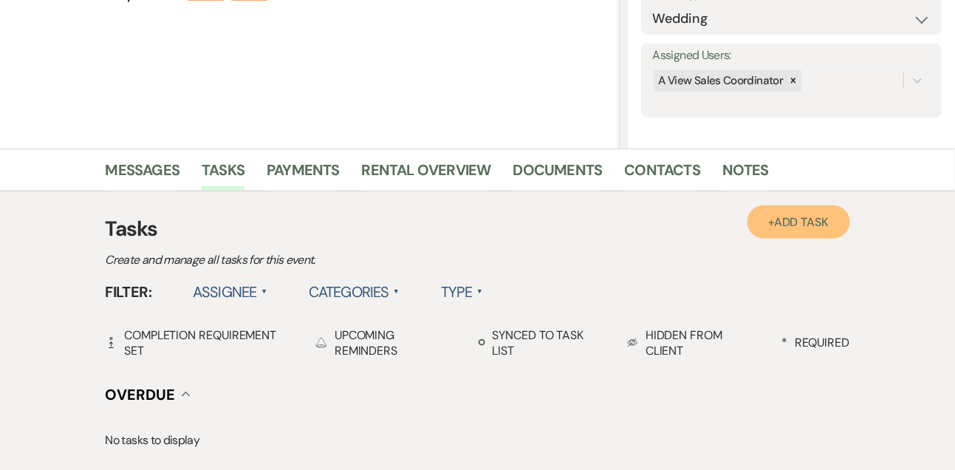
click at [761, 217] on link "+ Add Task" at bounding box center [799, 221] width 102 height 33
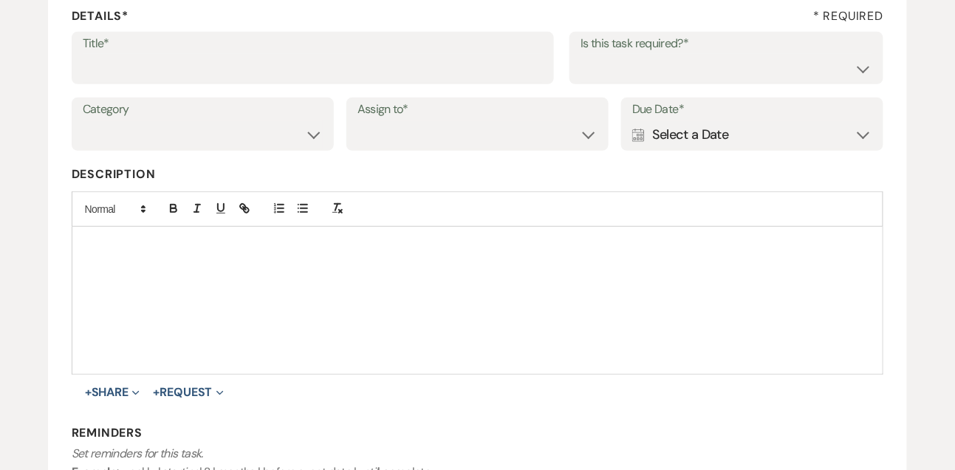
scroll to position [98, 0]
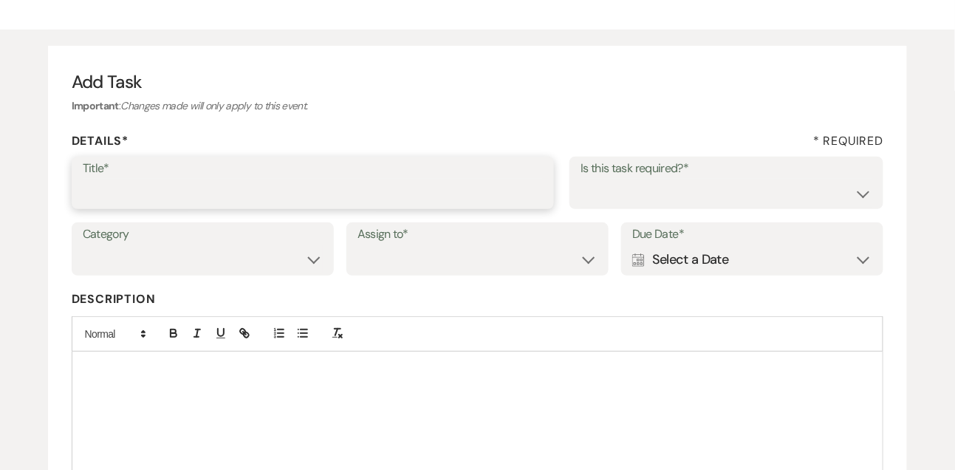
click at [394, 190] on input "Title*" at bounding box center [313, 193] width 461 height 29
type input "Final email"
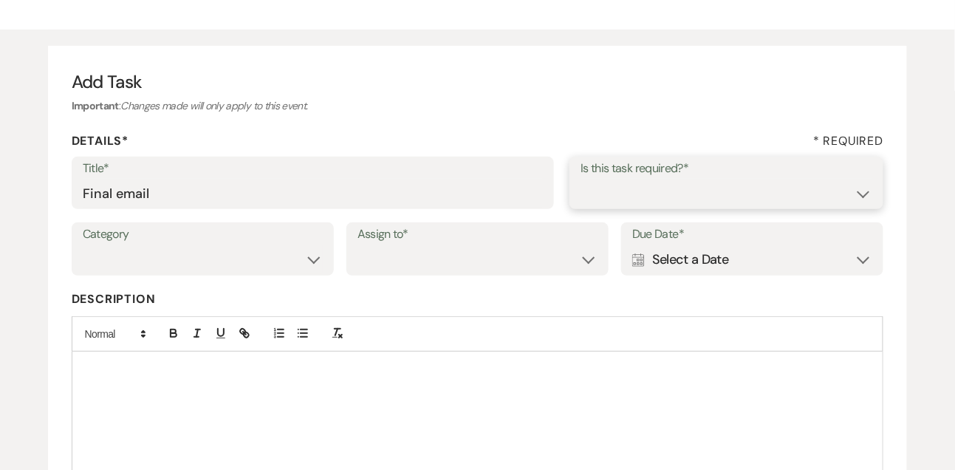
click at [660, 192] on select "Yes No" at bounding box center [727, 193] width 292 height 29
select select "true"
click at [581, 179] on select "Yes No" at bounding box center [727, 193] width 292 height 29
click at [254, 265] on select "Venue Vendors Guests Details Finalize & Share" at bounding box center [203, 259] width 240 height 29
select select "31"
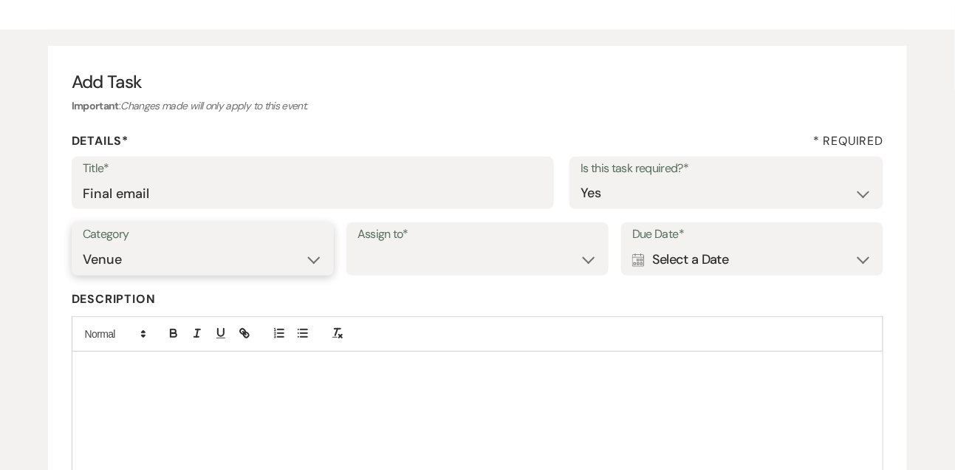
click at [83, 245] on select "Venue Vendors Guests Details Finalize & Share" at bounding box center [203, 259] width 240 height 29
click at [405, 259] on select "Venue Client" at bounding box center [478, 259] width 240 height 29
select select "venueHost"
click at [358, 245] on select "Venue Client" at bounding box center [478, 259] width 240 height 29
click at [667, 264] on div "Calendar Select a Date Expand" at bounding box center [752, 259] width 240 height 29
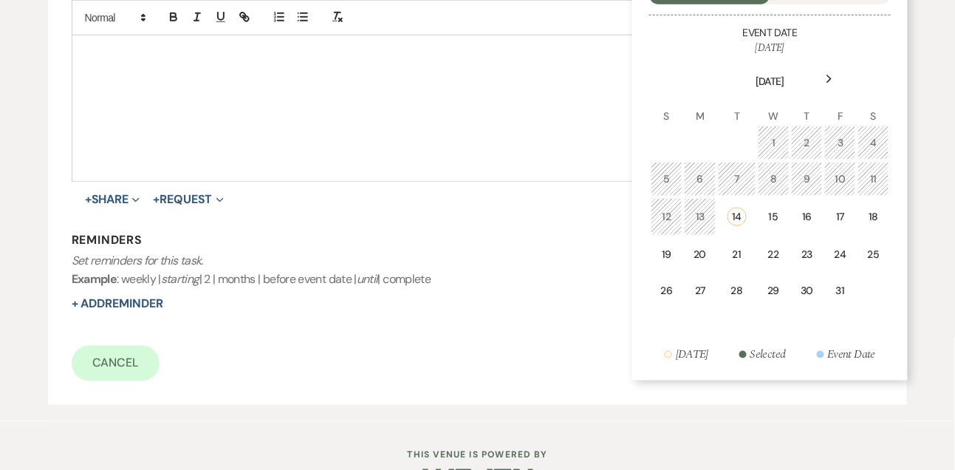
scroll to position [420, 0]
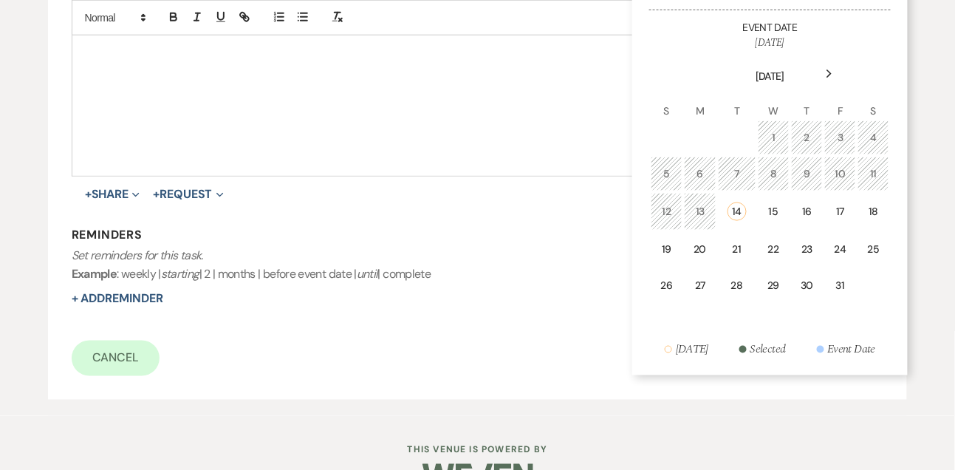
click at [829, 72] on icon "Next" at bounding box center [829, 73] width 7 height 9
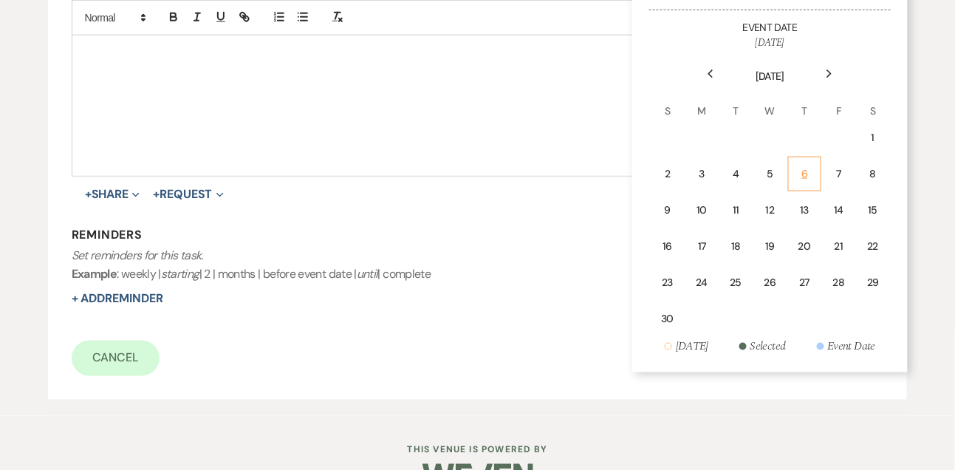
click at [800, 163] on td "6" at bounding box center [804, 174] width 33 height 35
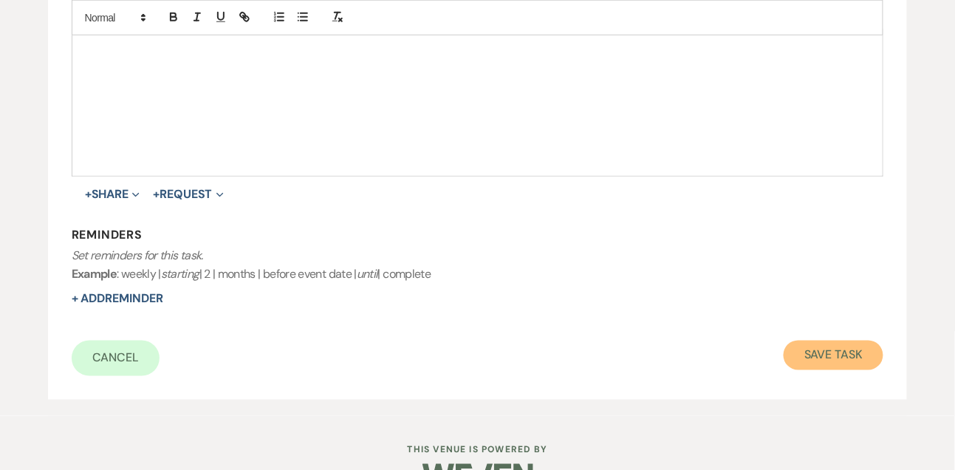
click at [812, 355] on button "Save Task" at bounding box center [834, 356] width 100 height 30
select select "9"
select select "2"
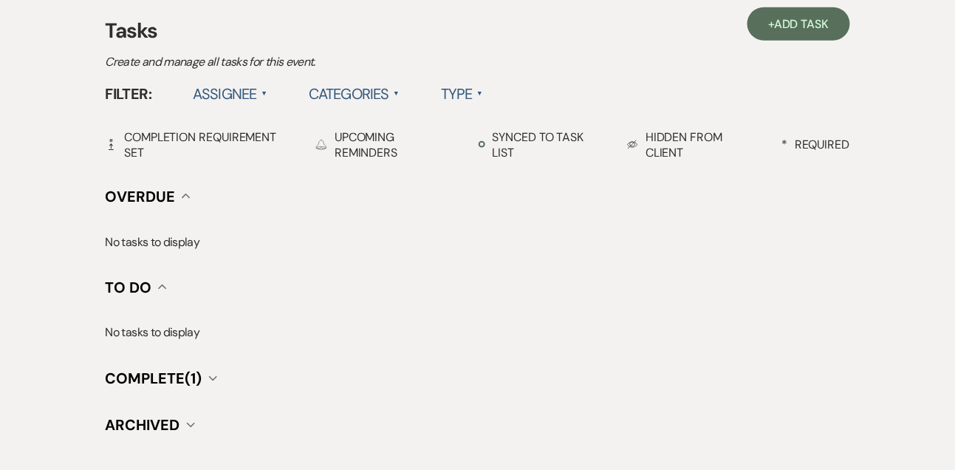
scroll to position [222, 0]
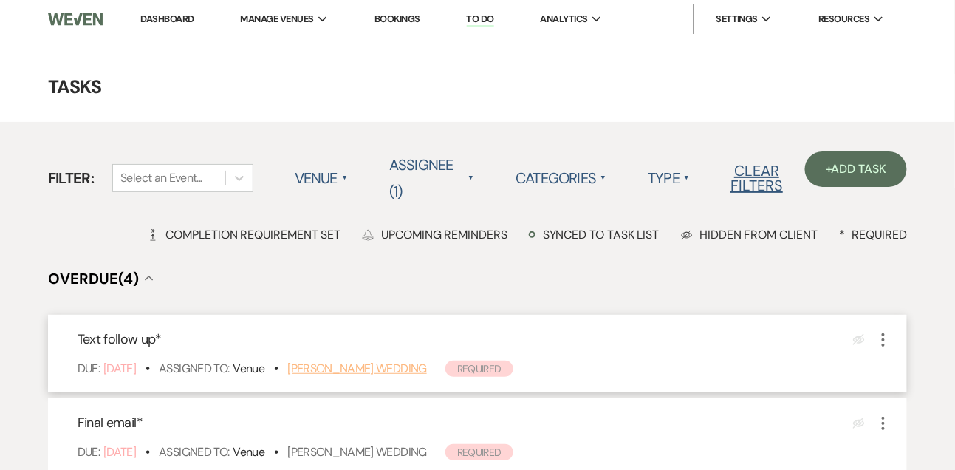
click at [352, 368] on link "[PERSON_NAME] Wedding" at bounding box center [357, 368] width 140 height 16
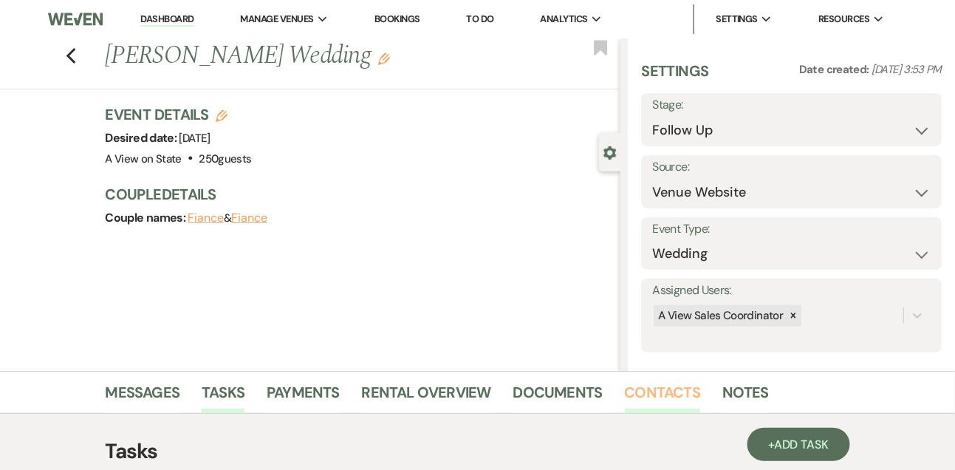
click at [635, 386] on link "Contacts" at bounding box center [663, 396] width 76 height 33
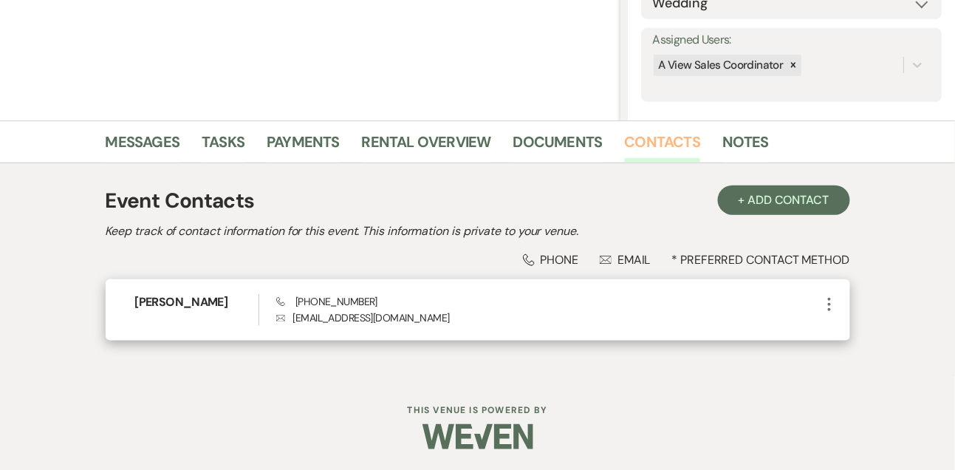
scroll to position [251, 0]
click at [325, 300] on span "Phone (402) 838-9302" at bounding box center [326, 300] width 101 height 13
click at [307, 299] on span "Phone (402) 838-9302" at bounding box center [326, 300] width 101 height 13
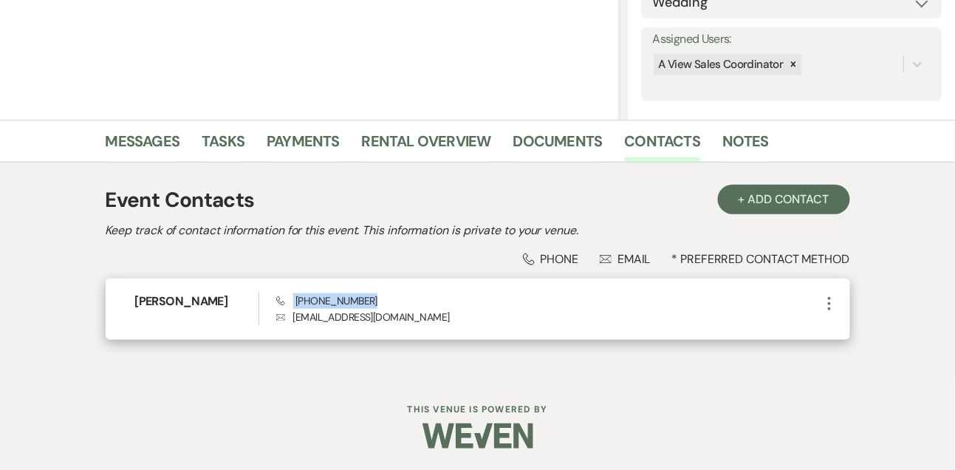
copy span "(402) 838-9302"
click at [179, 298] on h6 "Skylar Tatreau" at bounding box center [196, 301] width 123 height 16
copy h6 "Skylar Tatreau"
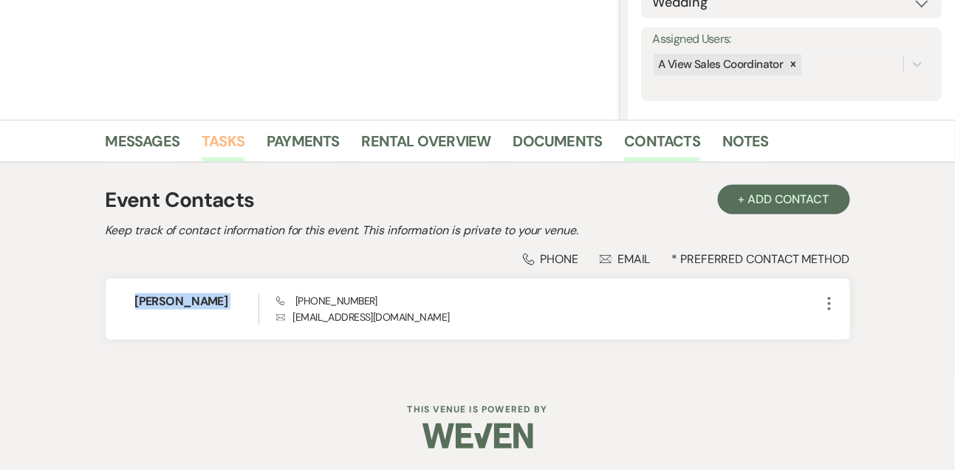
click at [222, 153] on link "Tasks" at bounding box center [223, 145] width 43 height 33
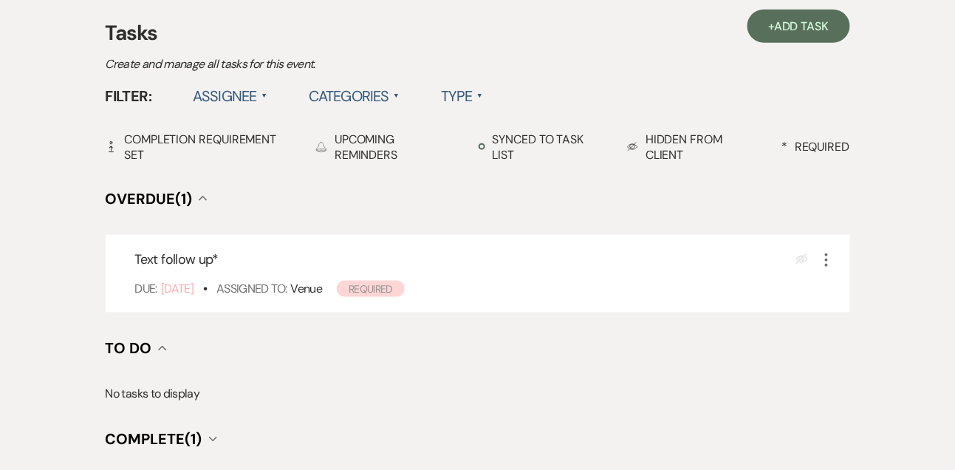
scroll to position [437, 0]
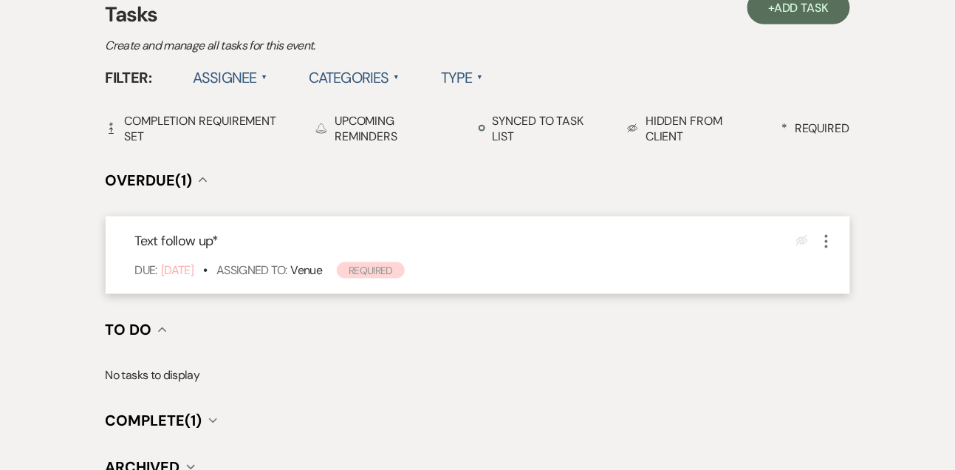
click at [821, 243] on icon "More" at bounding box center [827, 242] width 18 height 18
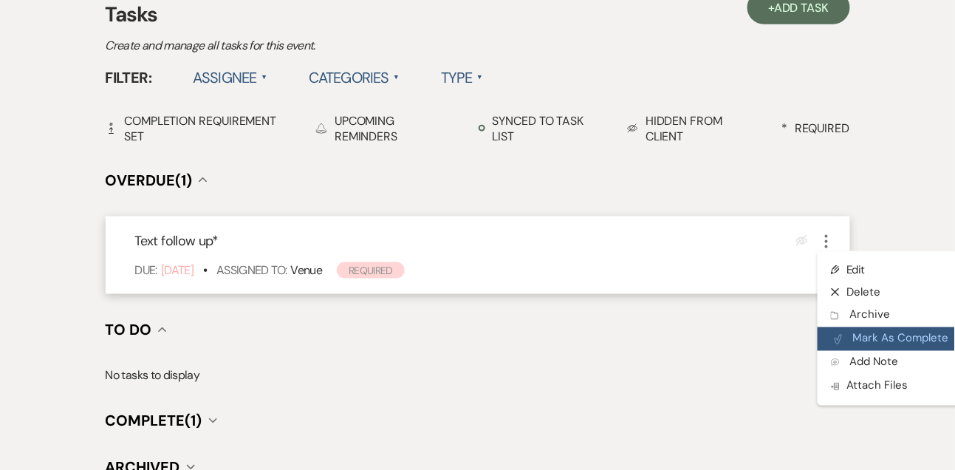
click at [864, 335] on button "Plan Portal Link Mark As Complete" at bounding box center [890, 339] width 145 height 24
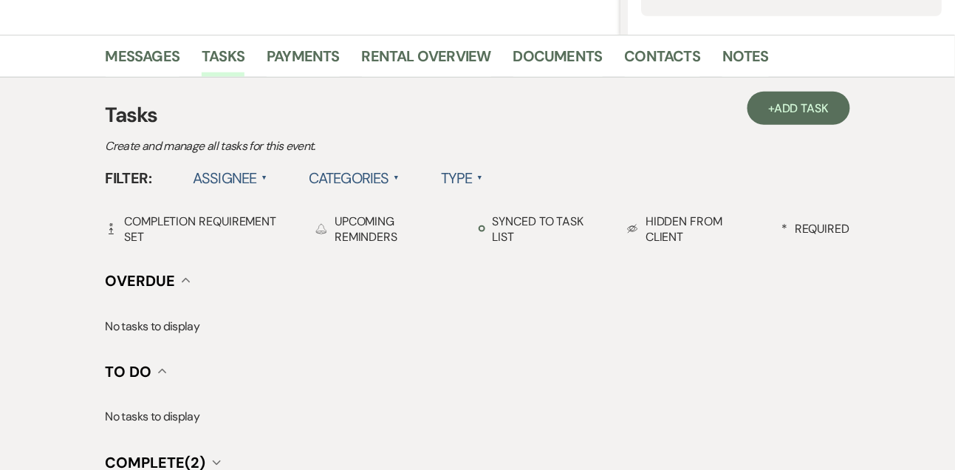
scroll to position [329, 0]
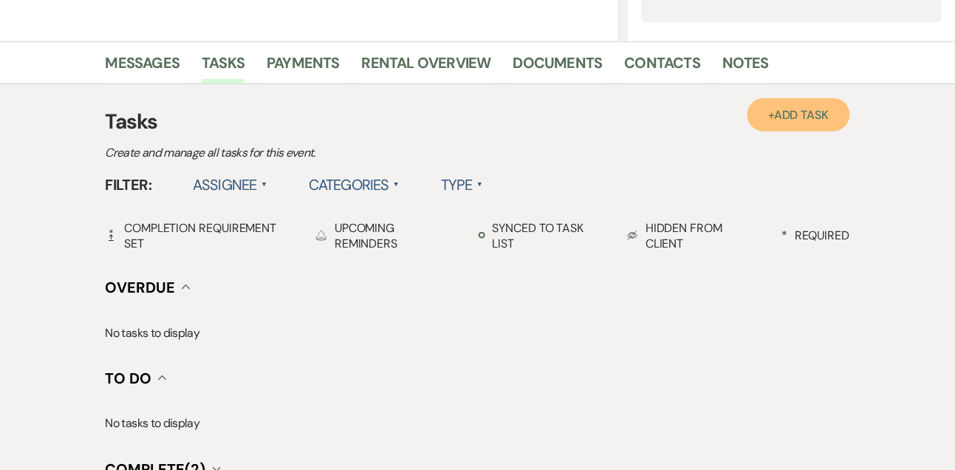
click at [819, 113] on span "Add Task" at bounding box center [801, 115] width 55 height 16
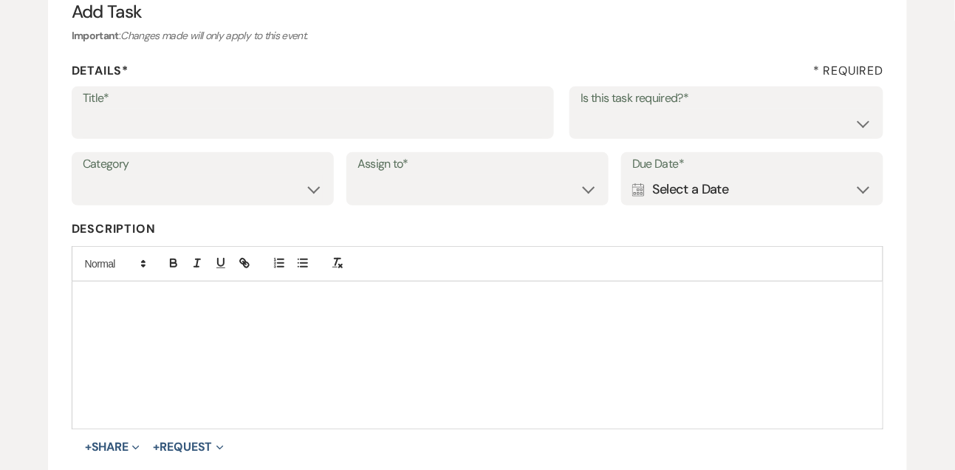
scroll to position [133, 0]
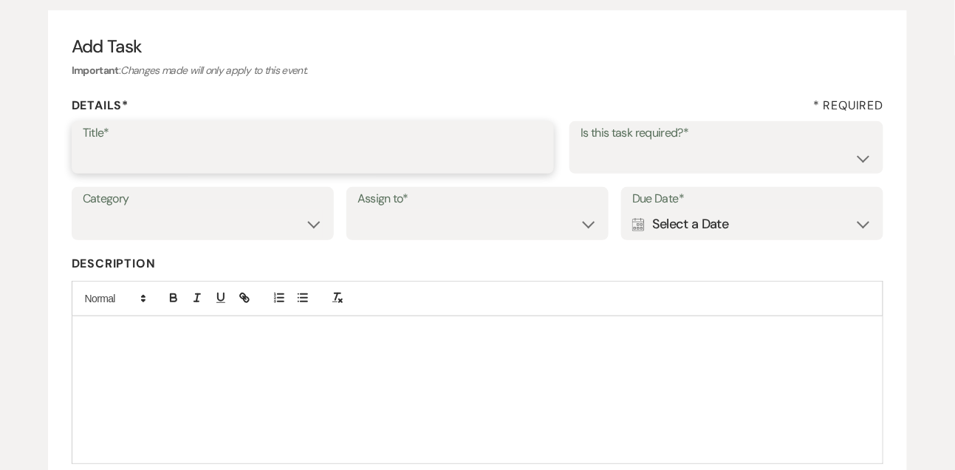
click at [473, 151] on input "Title*" at bounding box center [313, 157] width 461 height 29
type input "Final email"
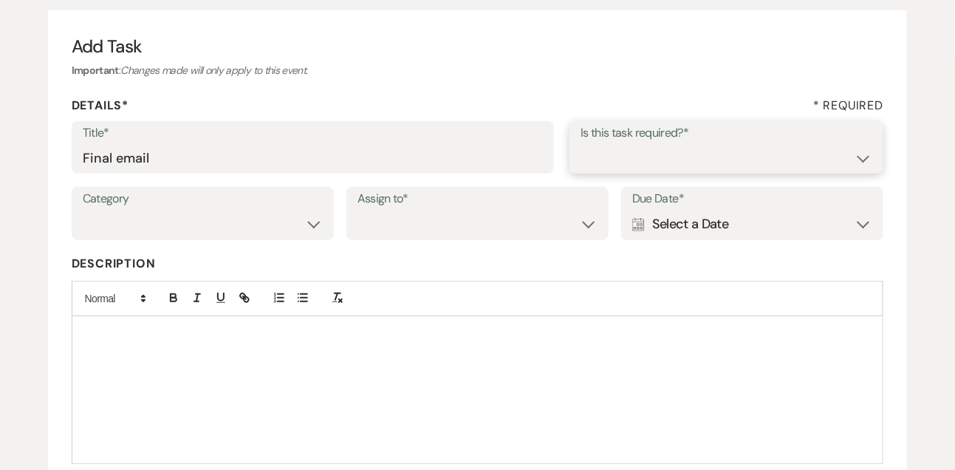
click at [642, 159] on select "Yes No" at bounding box center [727, 157] width 292 height 29
select select "true"
click at [581, 143] on select "Yes No" at bounding box center [727, 157] width 292 height 29
click at [200, 228] on select "Venue Vendors Guests Details Finalize & Share" at bounding box center [203, 224] width 240 height 29
select select "31"
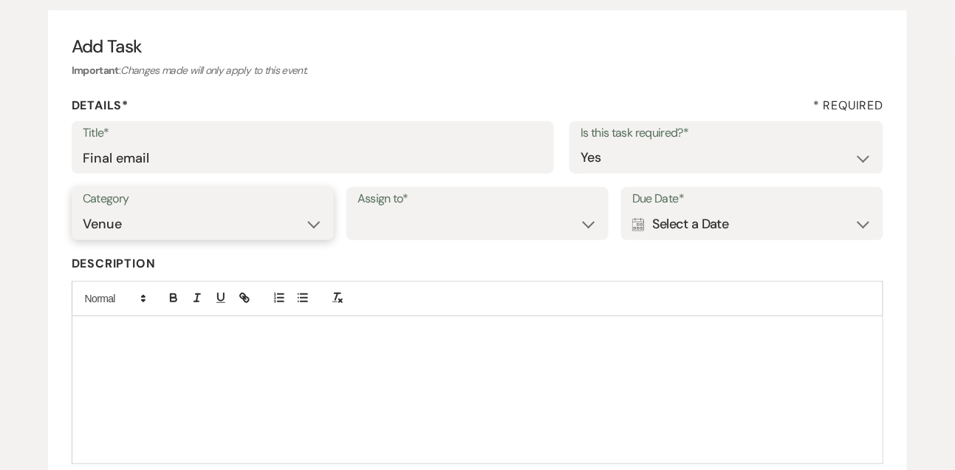
click at [83, 210] on select "Venue Vendors Guests Details Finalize & Share" at bounding box center [203, 224] width 240 height 29
click at [352, 244] on div "Category Venue Vendors Guests Details Finalize & Share Assign to* Venue Client …" at bounding box center [478, 220] width 813 height 66
click at [383, 234] on select "Venue Client" at bounding box center [478, 224] width 240 height 29
select select "venueHost"
click at [358, 210] on select "Venue Client" at bounding box center [478, 224] width 240 height 29
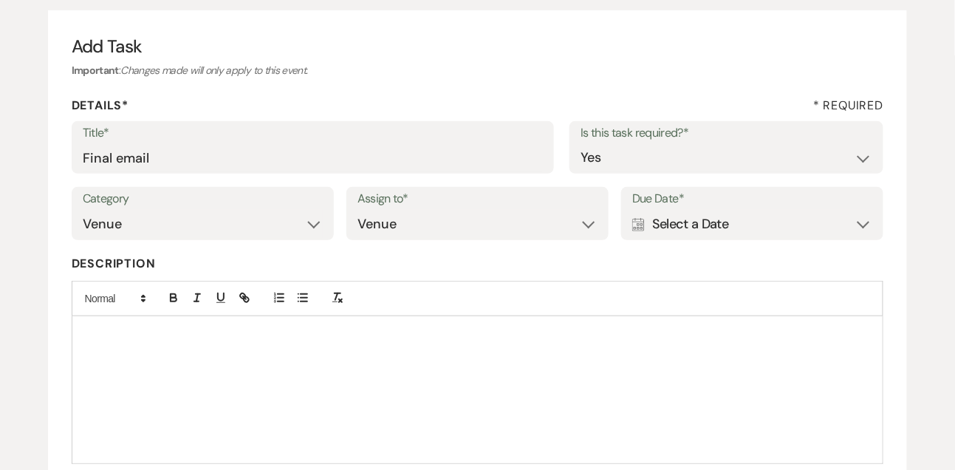
click at [696, 217] on div "Calendar Select a Date Expand" at bounding box center [752, 224] width 240 height 29
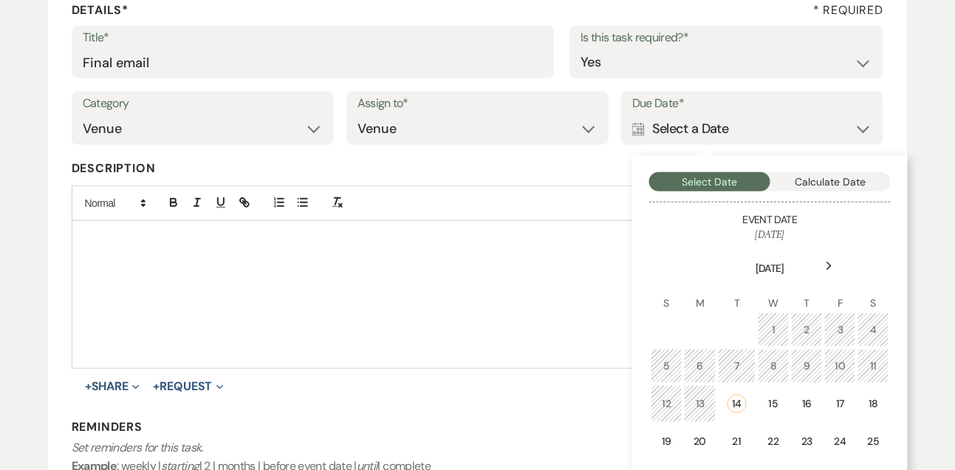
scroll to position [258, 0]
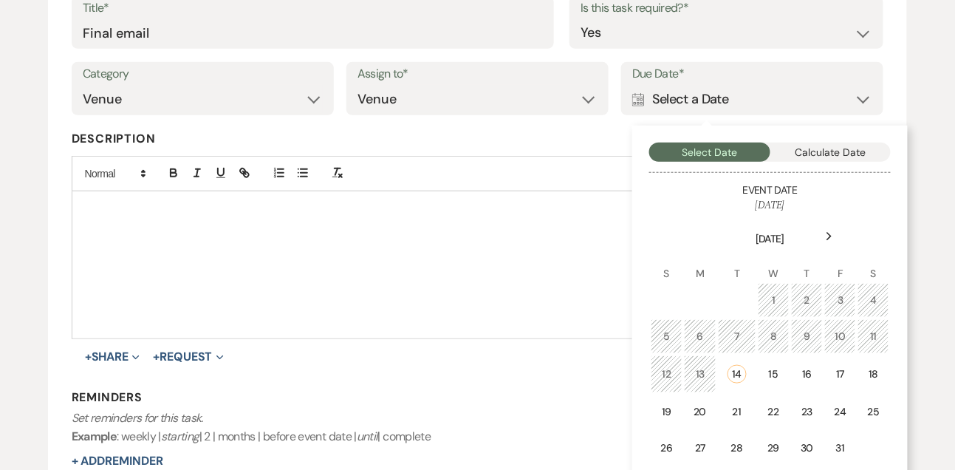
click at [830, 239] on icon "Next" at bounding box center [829, 236] width 7 height 9
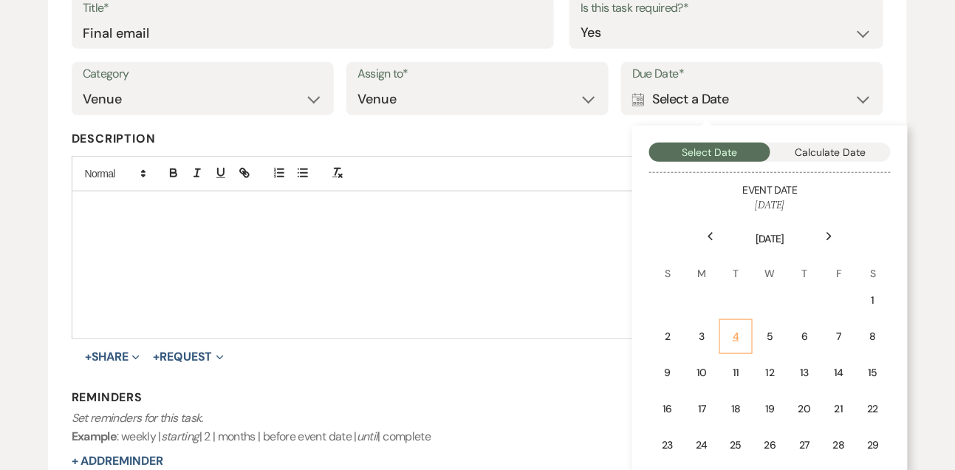
click at [742, 330] on div "4" at bounding box center [735, 337] width 13 height 16
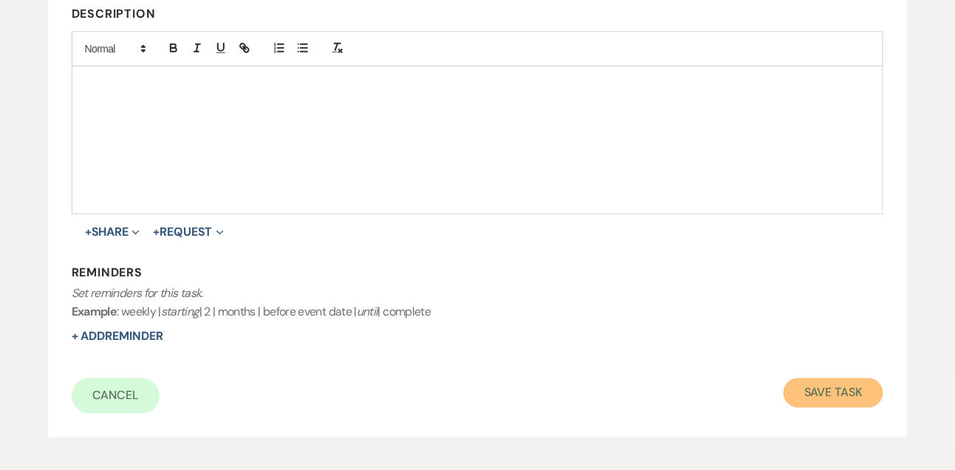
click at [807, 384] on button "Save Task" at bounding box center [834, 393] width 100 height 30
select select "9"
select select "5"
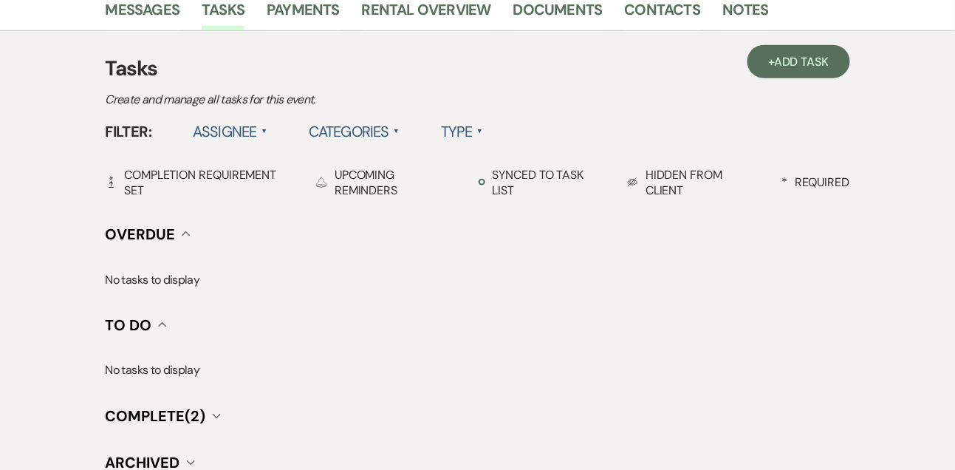
scroll to position [329, 0]
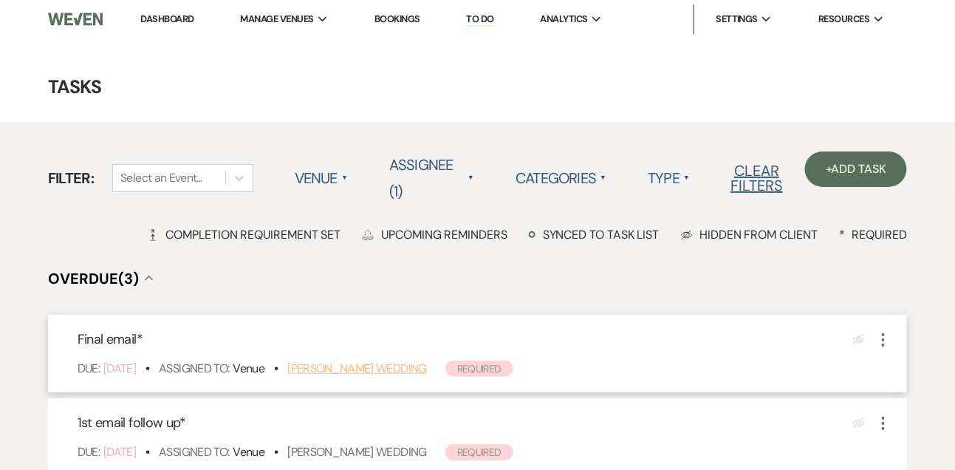
click at [341, 371] on link "[PERSON_NAME] Wedding" at bounding box center [357, 368] width 140 height 16
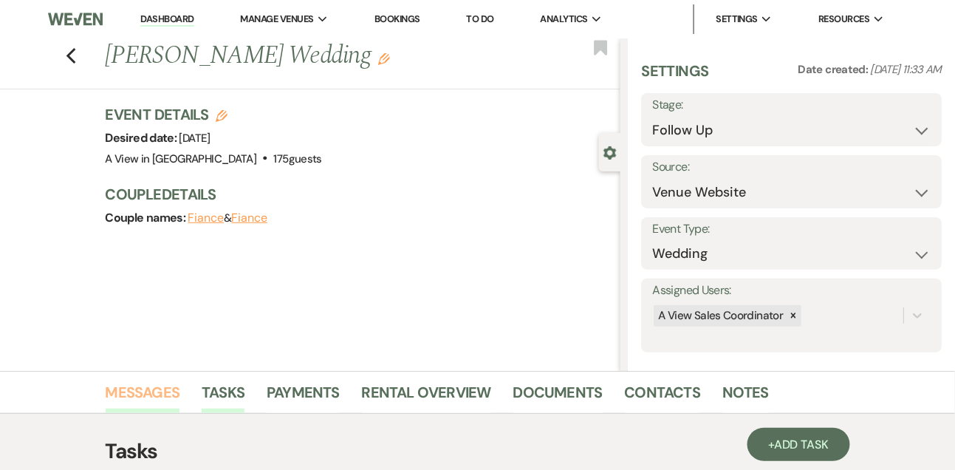
click at [140, 390] on link "Messages" at bounding box center [143, 396] width 75 height 33
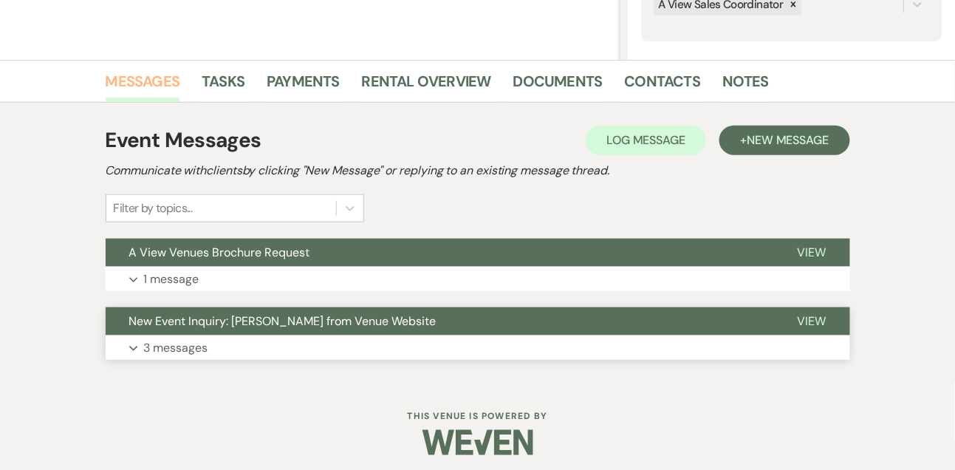
scroll to position [318, 0]
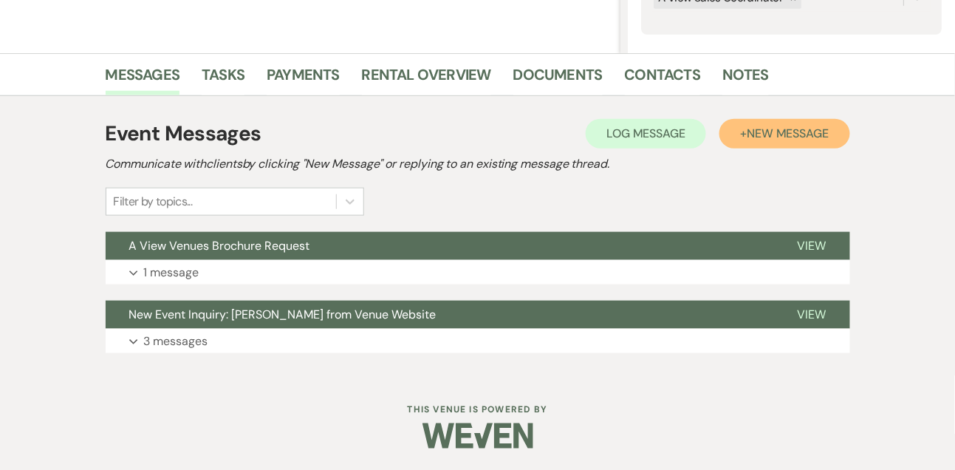
click at [747, 136] on span "New Message" at bounding box center [788, 134] width 82 height 16
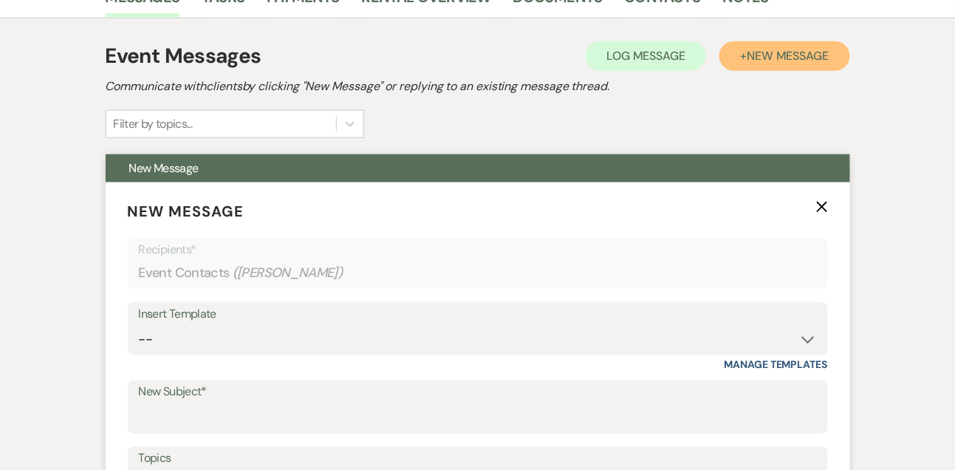
scroll to position [401, 0]
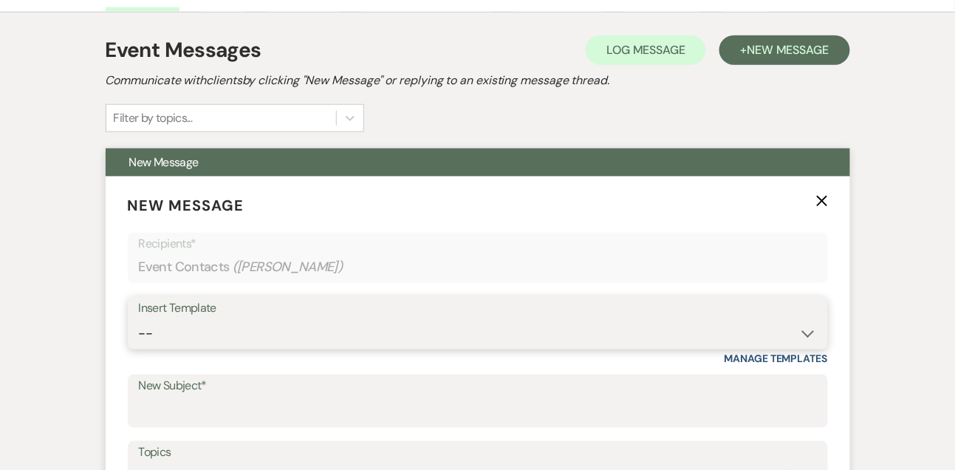
click at [191, 333] on select "-- Tour Confirmation Contract (Pre-Booked Leads) Out of office Inquiry Email Al…" at bounding box center [478, 333] width 678 height 29
select select "5665"
click at [139, 319] on select "-- Tour Confirmation Contract (Pre-Booked Leads) Out of office Inquiry Email Al…" at bounding box center [478, 333] width 678 height 29
type input "Let’s Revisit Your Wedding Vision at A View Venues 💍"
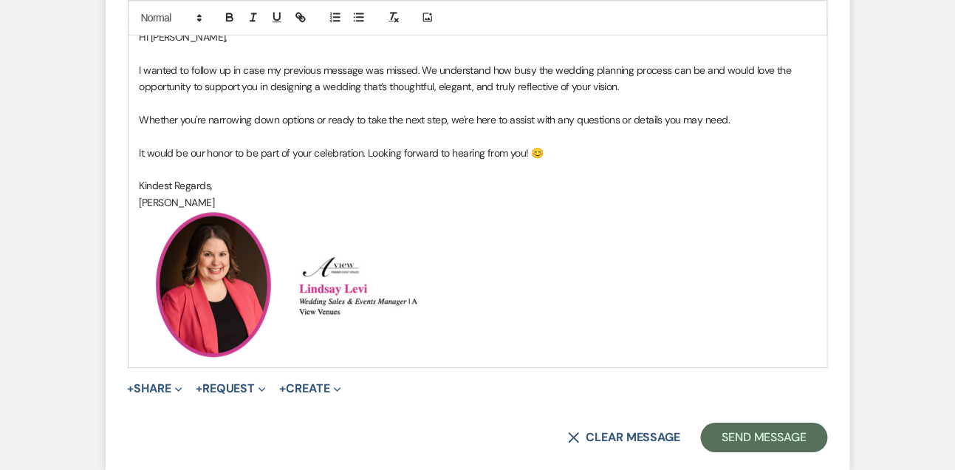
scroll to position [927, 0]
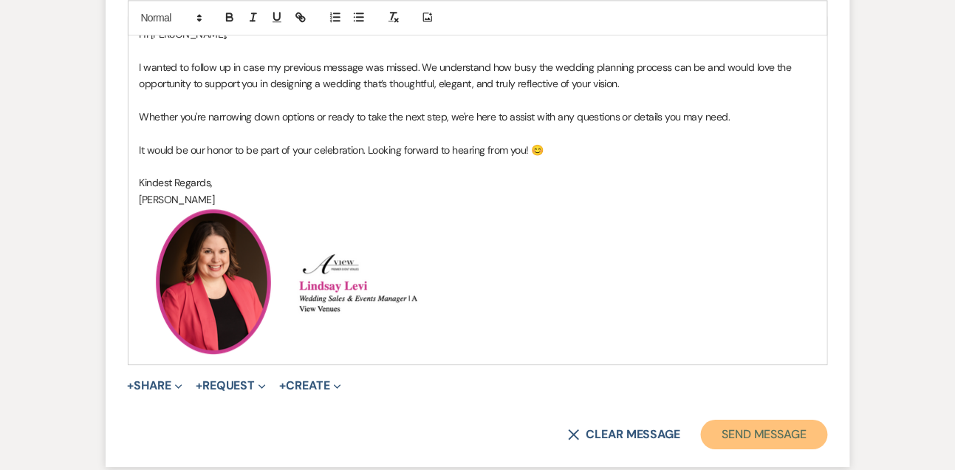
click at [769, 425] on button "Send Message" at bounding box center [764, 435] width 126 height 30
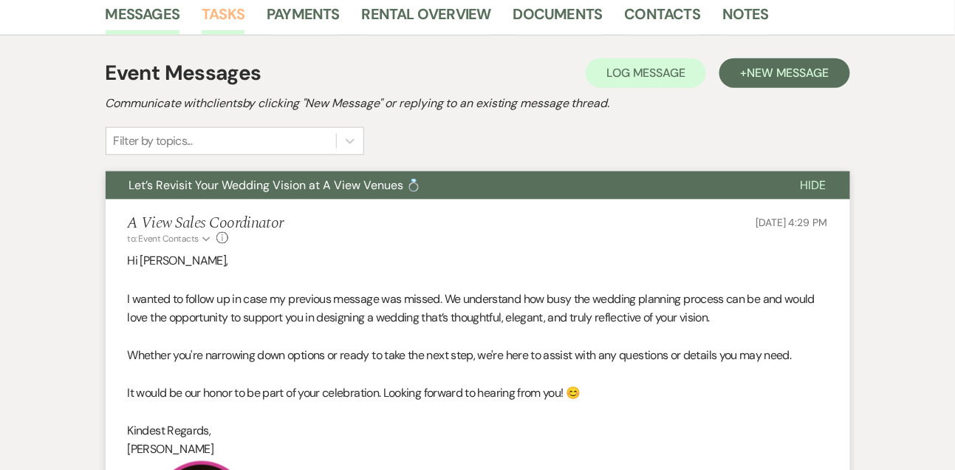
click at [223, 10] on link "Tasks" at bounding box center [223, 18] width 43 height 33
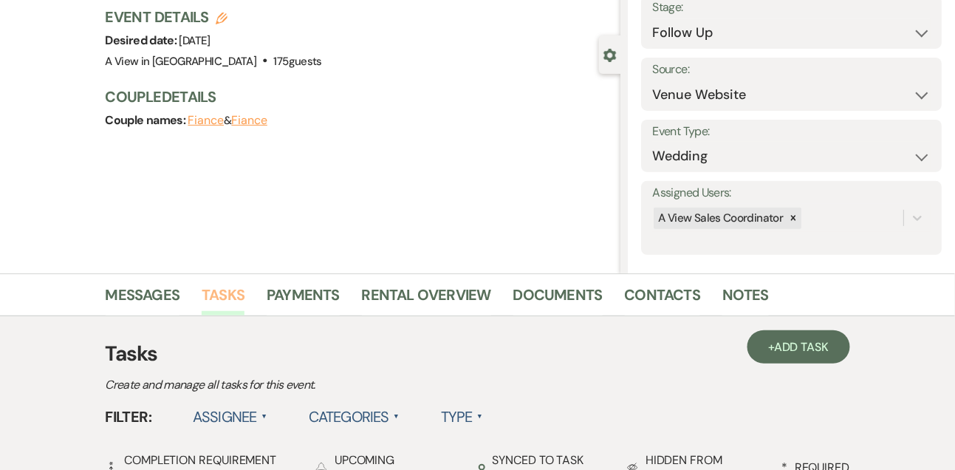
scroll to position [580, 0]
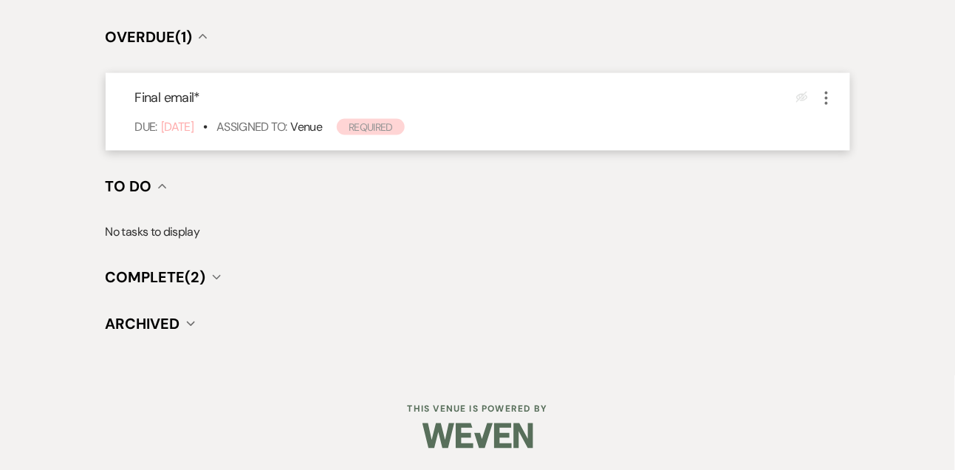
click at [825, 100] on icon "More" at bounding box center [827, 98] width 18 height 18
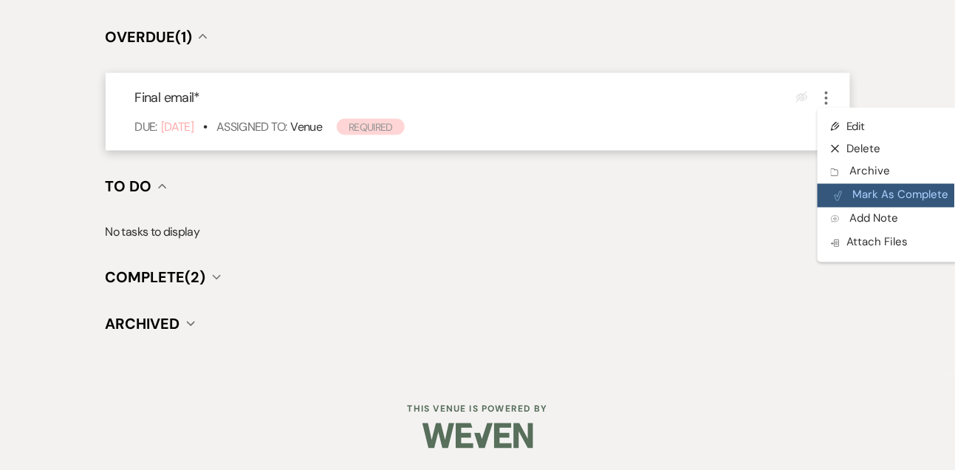
click at [862, 196] on button "Plan Portal Link Mark As Complete" at bounding box center [890, 196] width 145 height 24
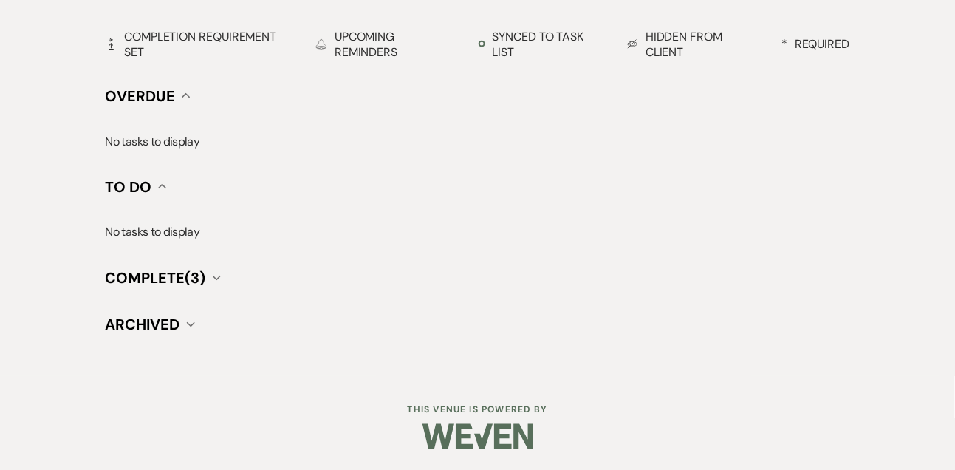
scroll to position [0, 0]
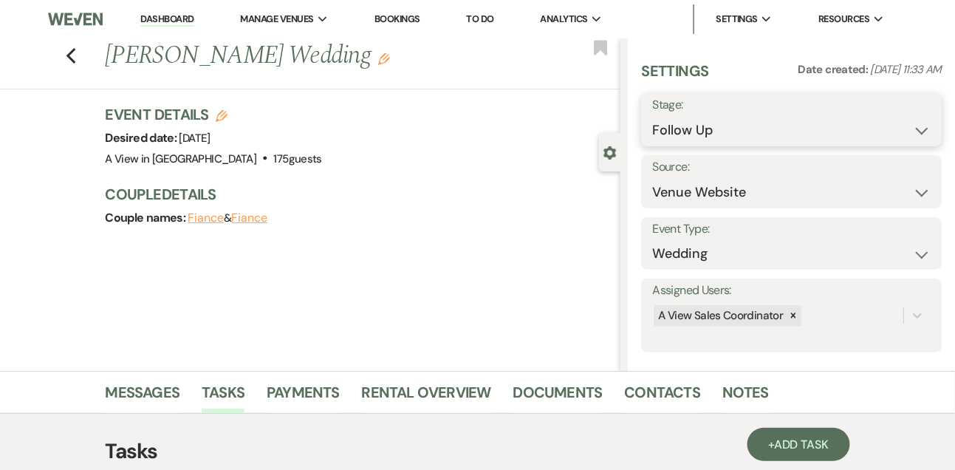
click at [685, 137] on select "Inquiry Follow Up Tour Requested Tour Confirmed Toured Proposal Sent Booked Lost" at bounding box center [791, 130] width 278 height 29
select select "8"
click at [652, 116] on select "Inquiry Follow Up Tour Requested Tour Confirmed Toured Proposal Sent Booked Lost" at bounding box center [791, 130] width 278 height 29
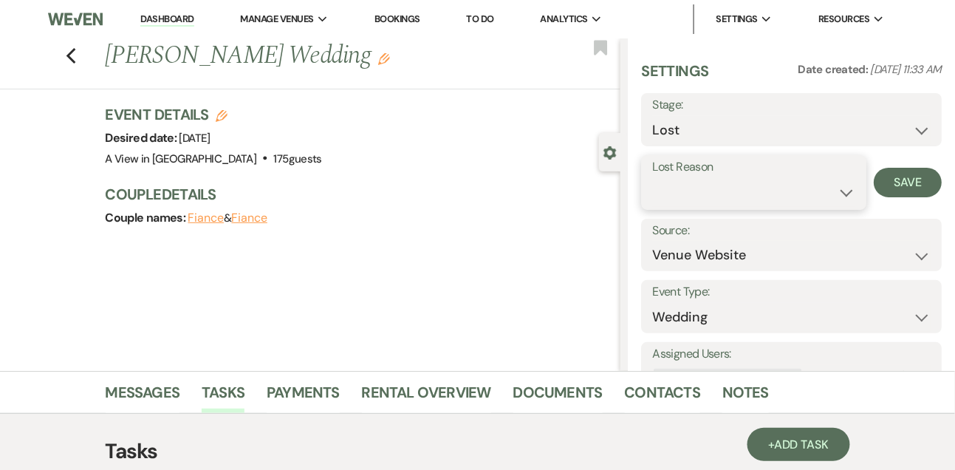
click at [687, 202] on select "Booked Elsewhere Budget Date Unavailable No Response Not a Good Match Capacity …" at bounding box center [753, 192] width 202 height 29
select select "5"
click at [652, 178] on select "Booked Elsewhere Budget Date Unavailable No Response Not a Good Match Capacity …" at bounding box center [753, 192] width 202 height 29
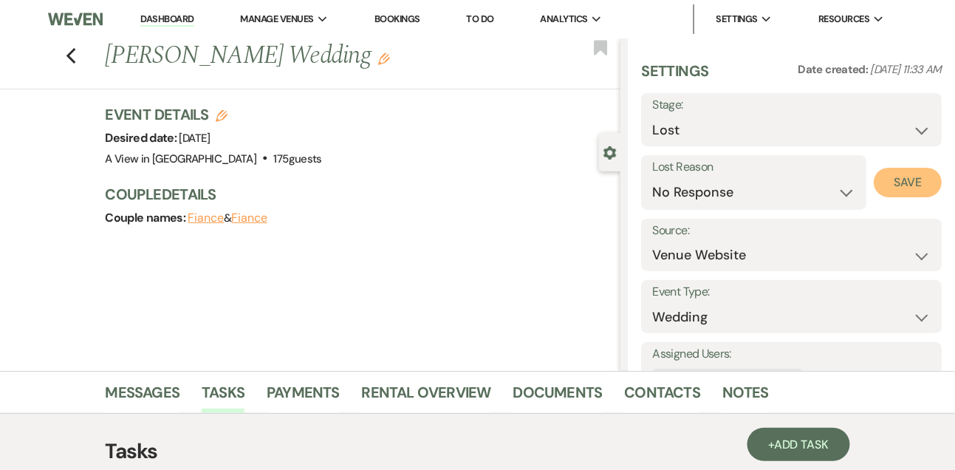
click at [902, 177] on button "Save" at bounding box center [908, 183] width 68 height 30
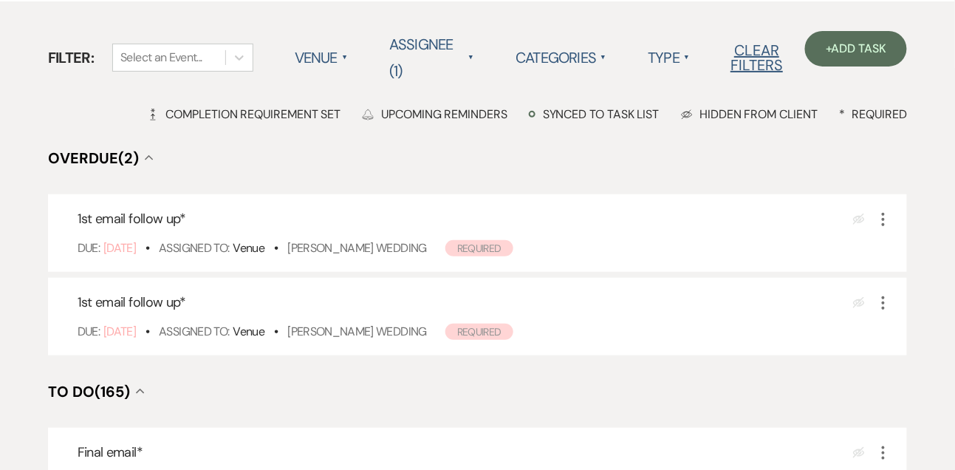
scroll to position [140, 0]
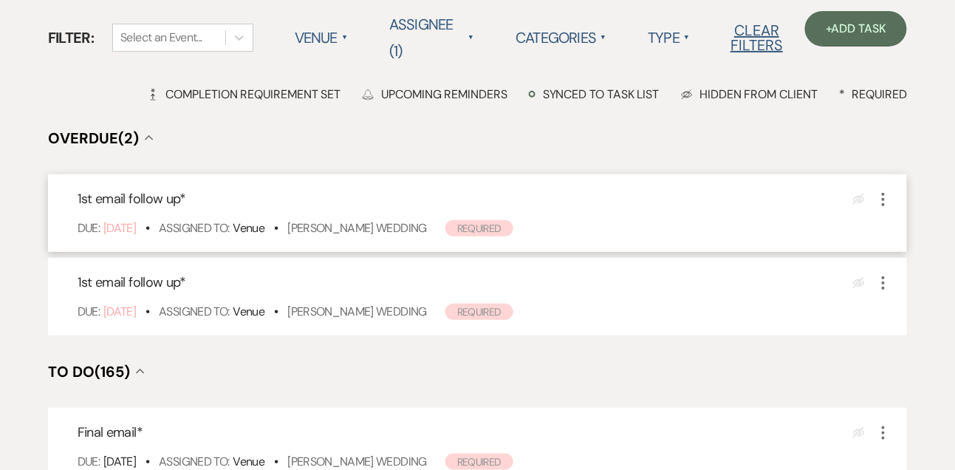
click at [369, 236] on div "Due: Oct 13 25 • Assigned To: Venue • Creja Caldwell's Wedding Required" at bounding box center [485, 228] width 815 height 18
click at [363, 228] on link "[PERSON_NAME] Wedding" at bounding box center [357, 228] width 140 height 16
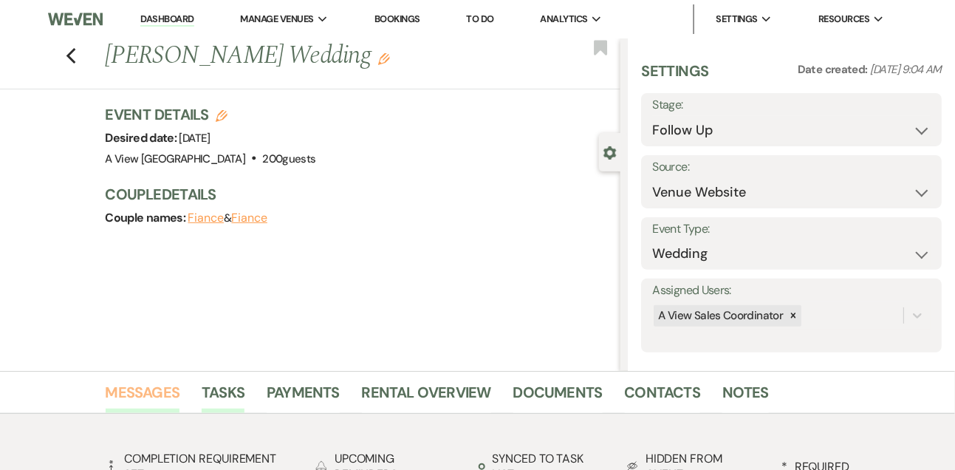
click at [151, 391] on link "Messages" at bounding box center [143, 396] width 75 height 33
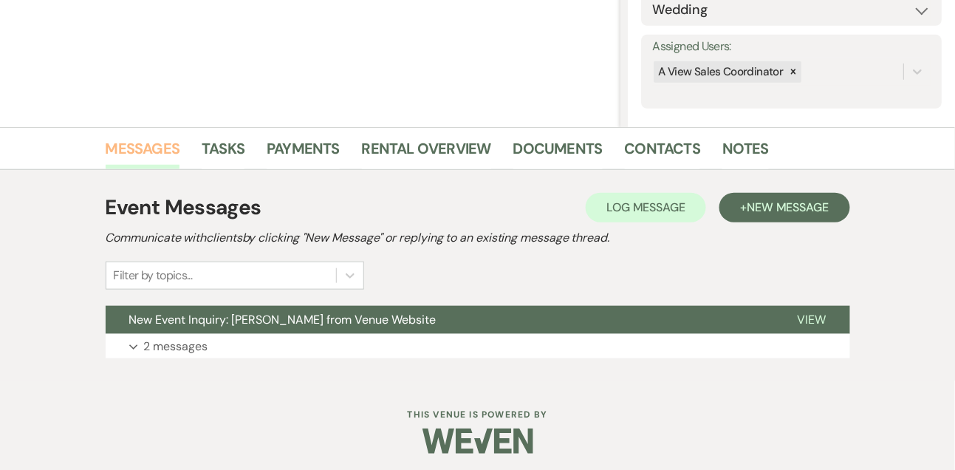
scroll to position [249, 0]
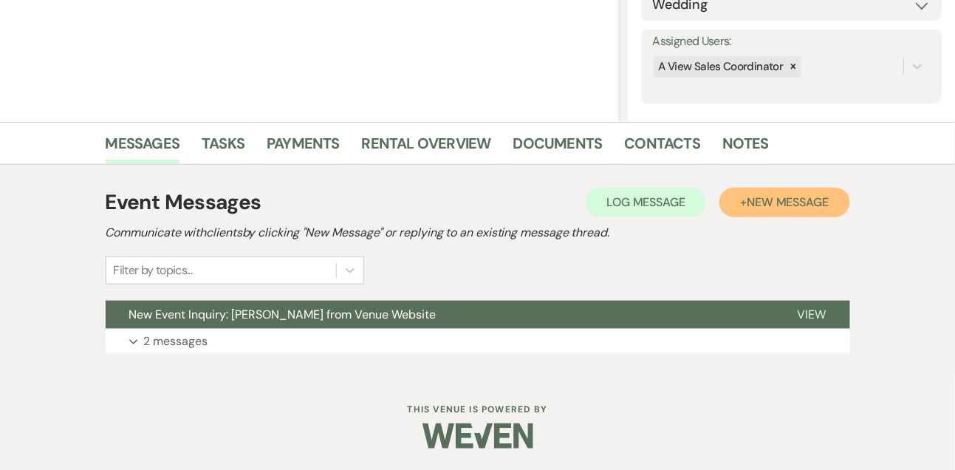
click at [764, 208] on span "New Message" at bounding box center [788, 202] width 82 height 16
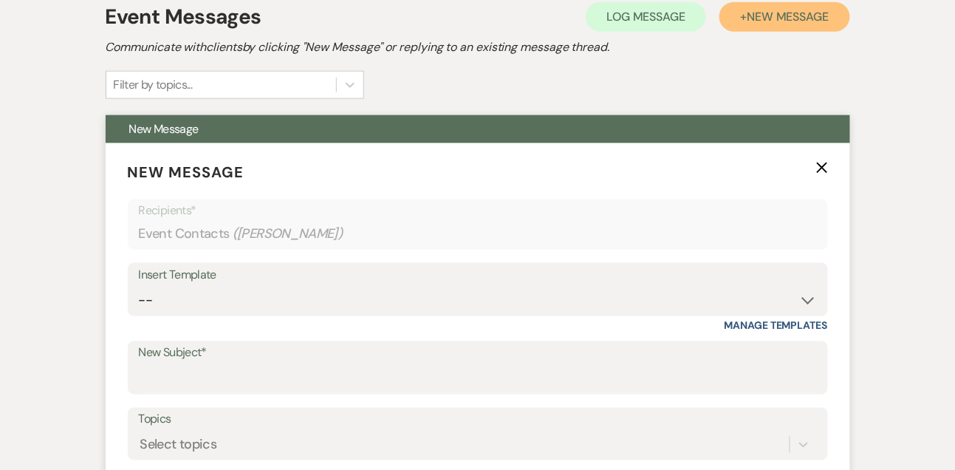
scroll to position [465, 0]
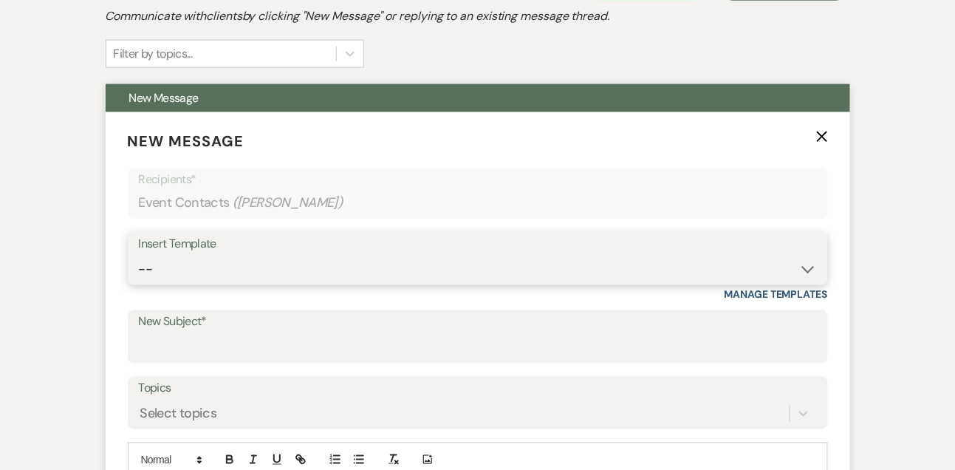
click at [148, 280] on select "-- Tour Confirmation Contract (Pre-Booked Leads) Out of office Inquiry Email Al…" at bounding box center [478, 269] width 678 height 29
select select "5551"
click at [139, 255] on select "-- Tour Confirmation Contract (Pre-Booked Leads) Out of office Inquiry Email Al…" at bounding box center [478, 269] width 678 height 29
type input "Still Thinking About A View Venues? Let’s Chat! 💬"
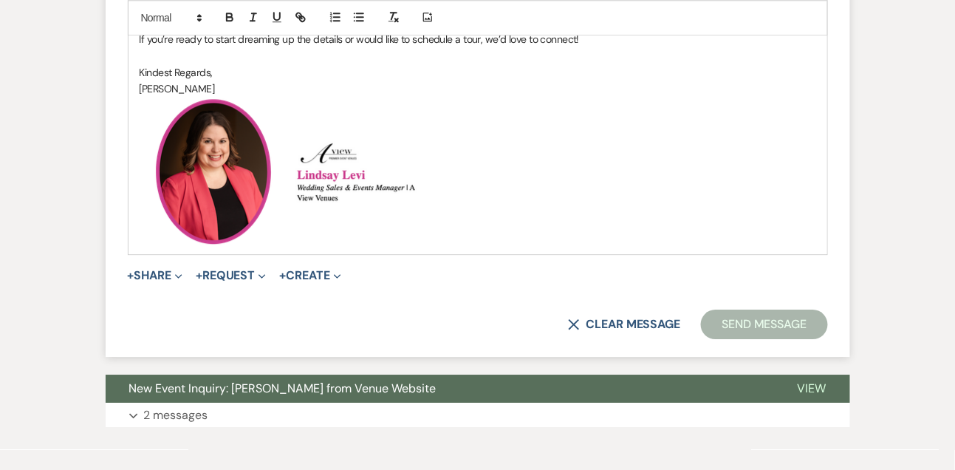
scroll to position [1090, 0]
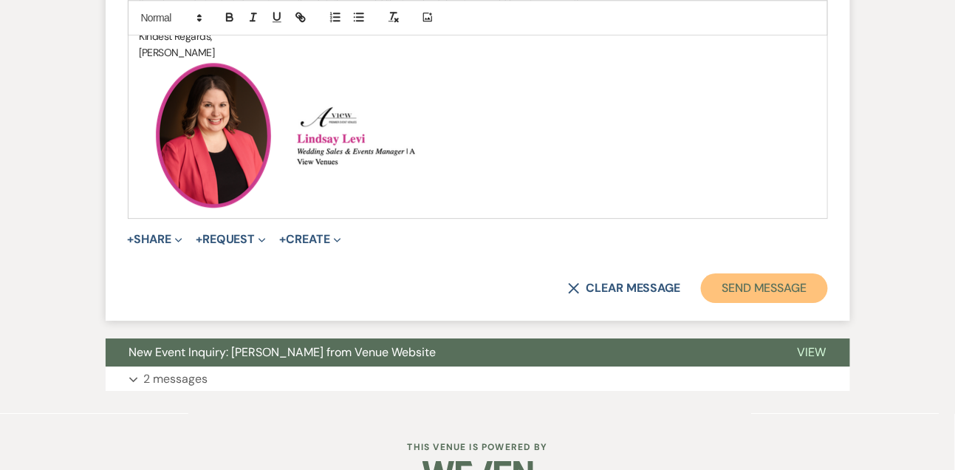
click at [716, 288] on button "Send Message" at bounding box center [764, 288] width 126 height 30
